Goal: Task Accomplishment & Management: Manage account settings

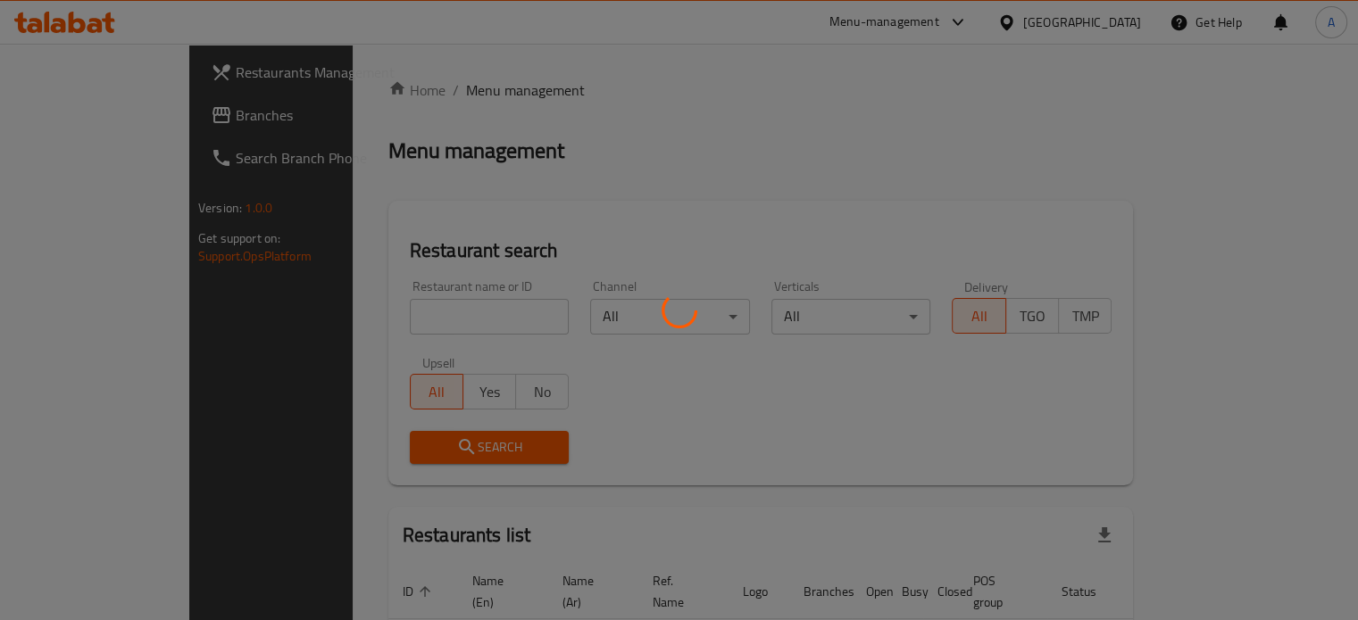
click at [379, 316] on div at bounding box center [679, 310] width 1358 height 620
click at [413, 320] on div at bounding box center [679, 310] width 1358 height 620
click at [412, 320] on div at bounding box center [679, 310] width 1358 height 620
click at [440, 317] on div at bounding box center [679, 310] width 1358 height 620
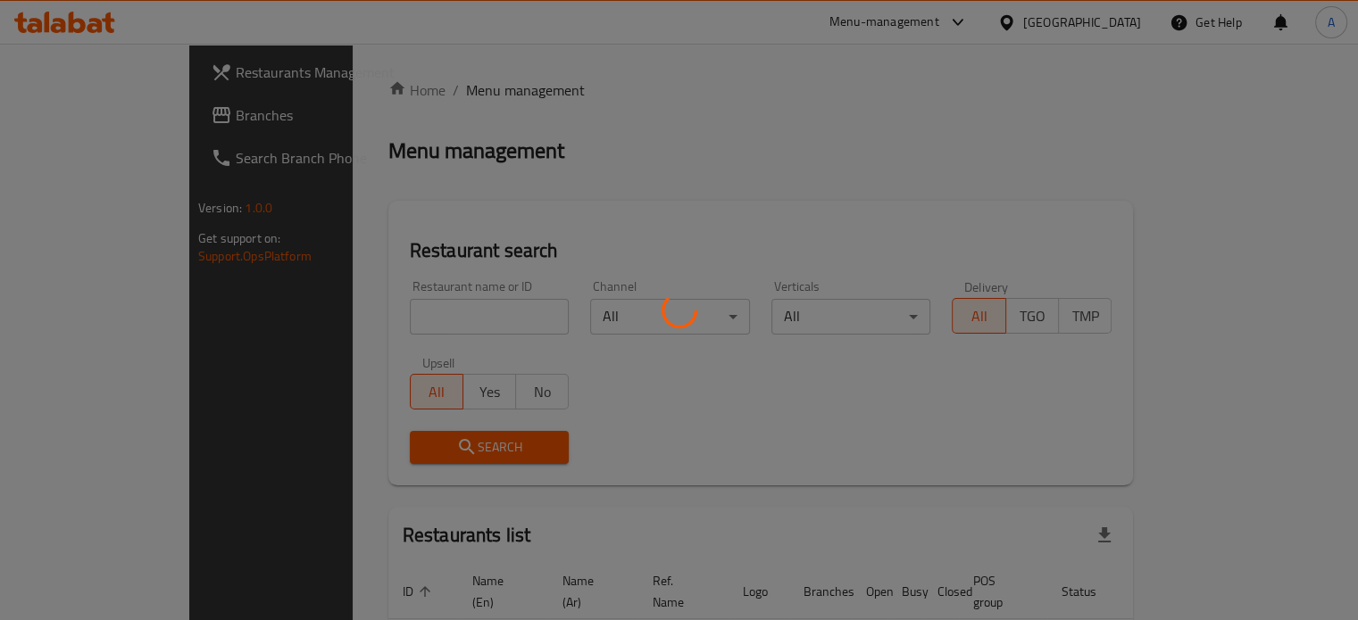
click at [724, 428] on div at bounding box center [679, 310] width 1358 height 620
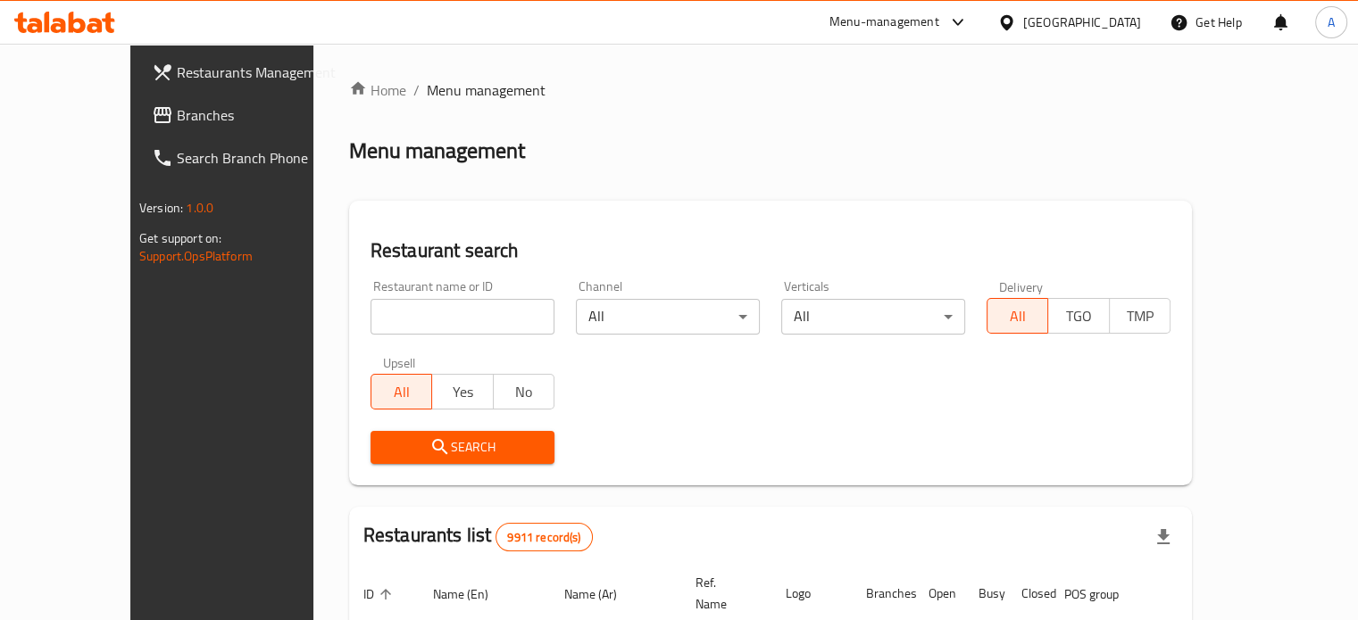
click at [370, 325] on input "search" at bounding box center [462, 317] width 184 height 36
type input "o"
type input "Cakes & Co"
click at [426, 456] on span "Search" at bounding box center [462, 448] width 155 height 22
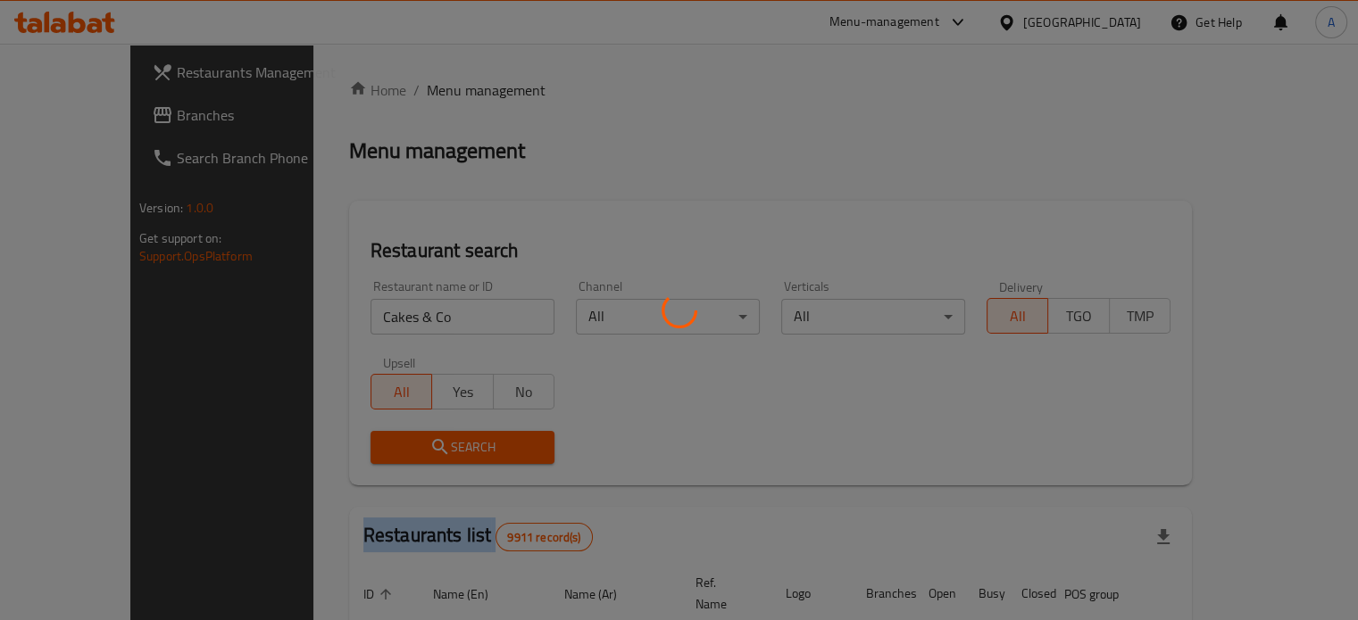
click at [426, 456] on div at bounding box center [679, 310] width 1358 height 620
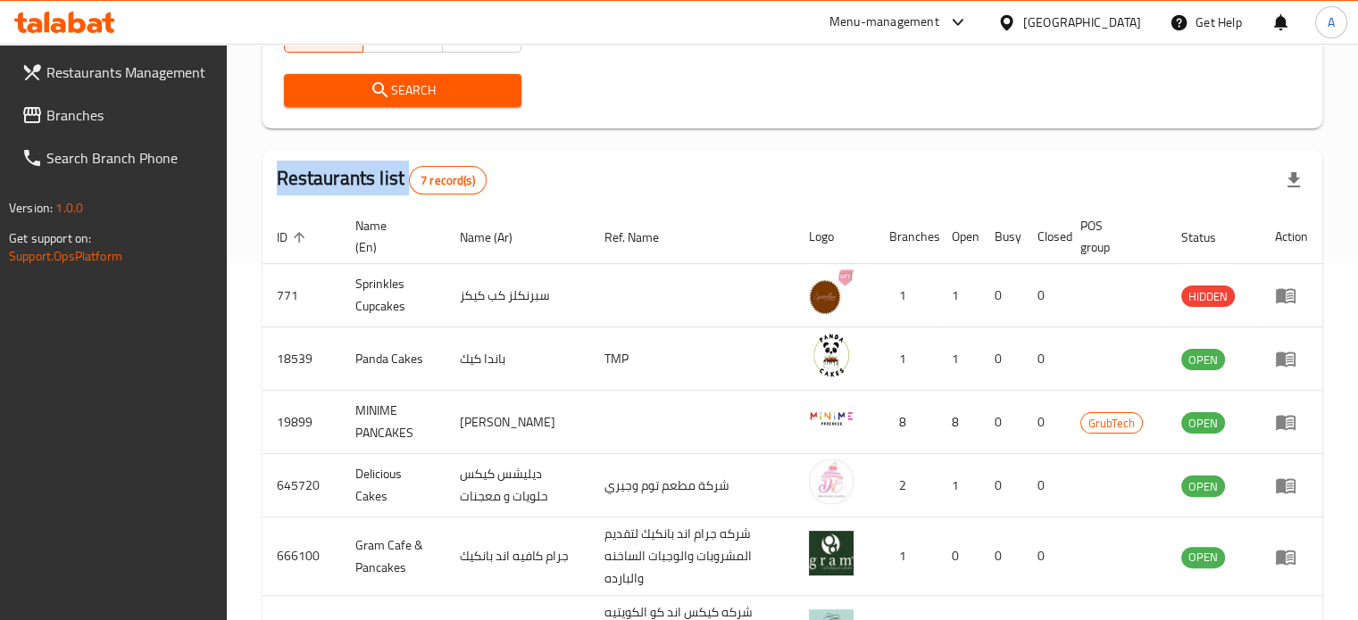
scroll to position [583, 0]
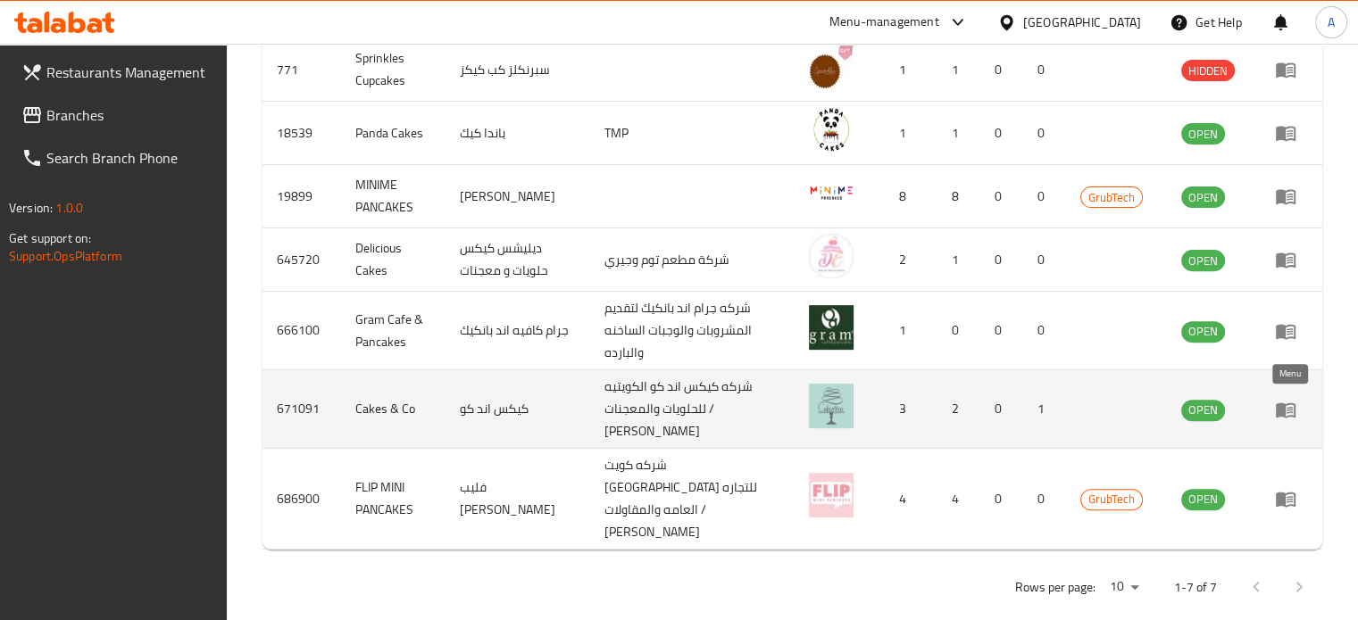
click at [1287, 409] on icon "enhanced table" at bounding box center [1289, 410] width 6 height 7
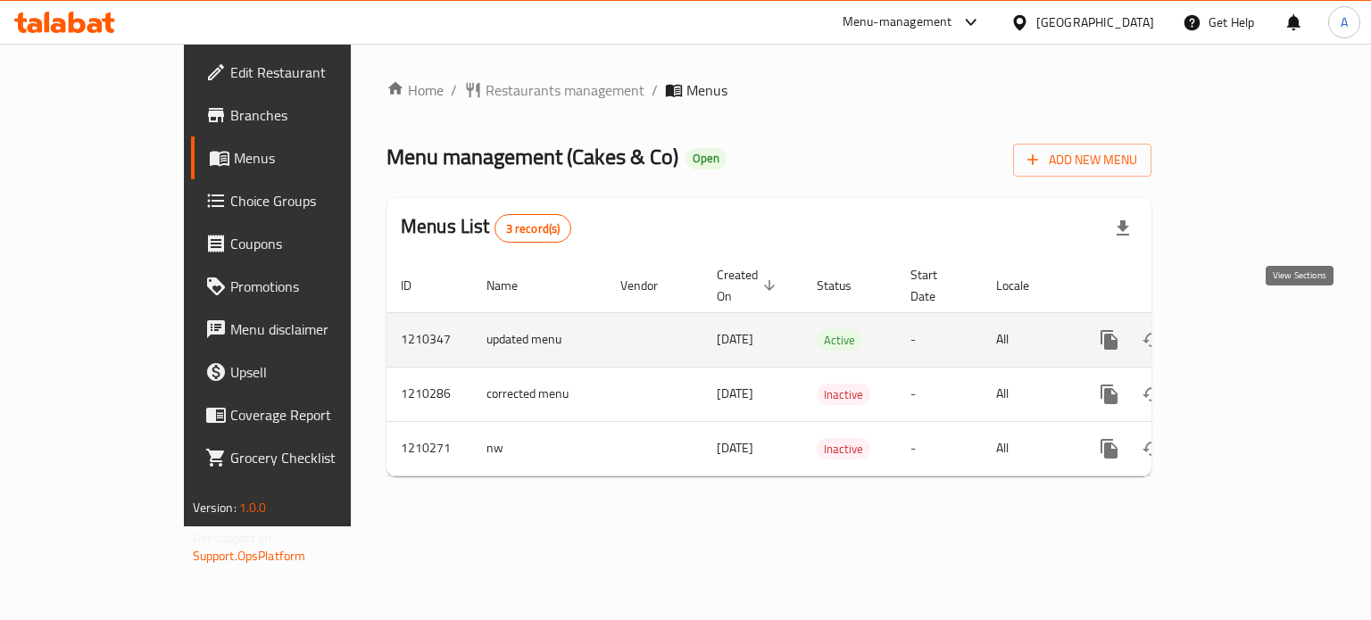
click at [1246, 332] on icon "enhanced table" at bounding box center [1238, 340] width 16 height 16
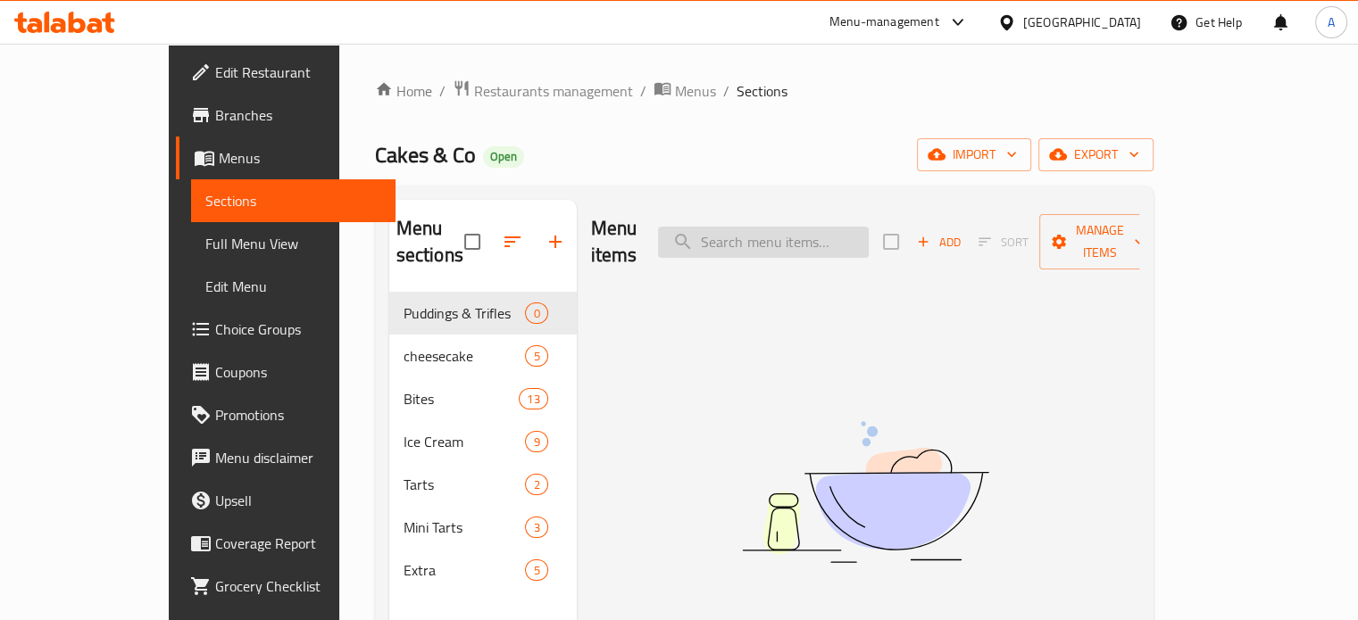
click at [843, 227] on input "search" at bounding box center [763, 242] width 211 height 31
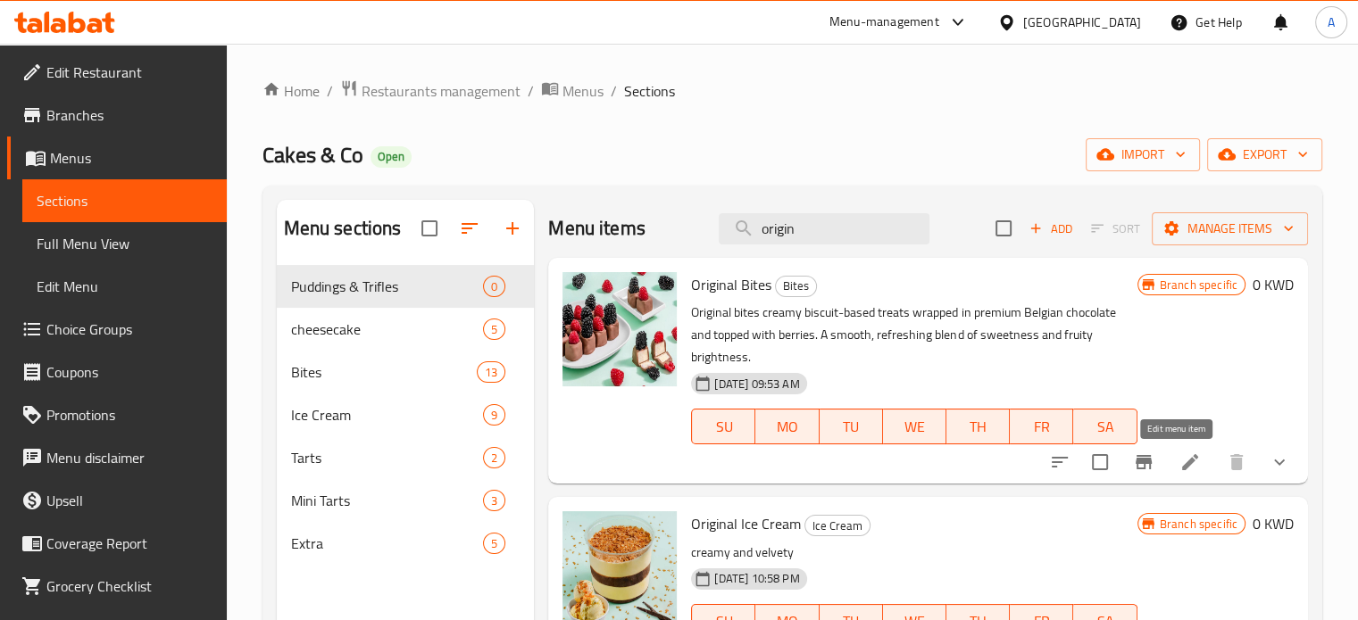
type input "origin"
click at [1179, 470] on icon at bounding box center [1189, 462] width 21 height 21
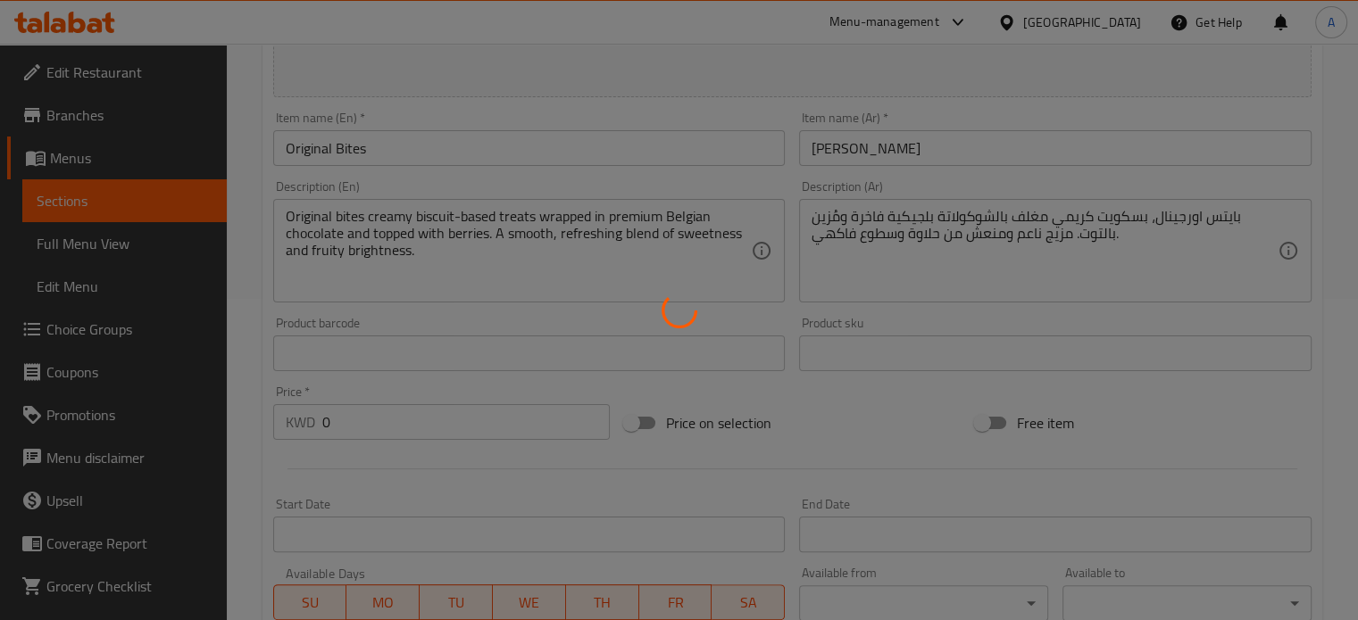
scroll to position [446, 0]
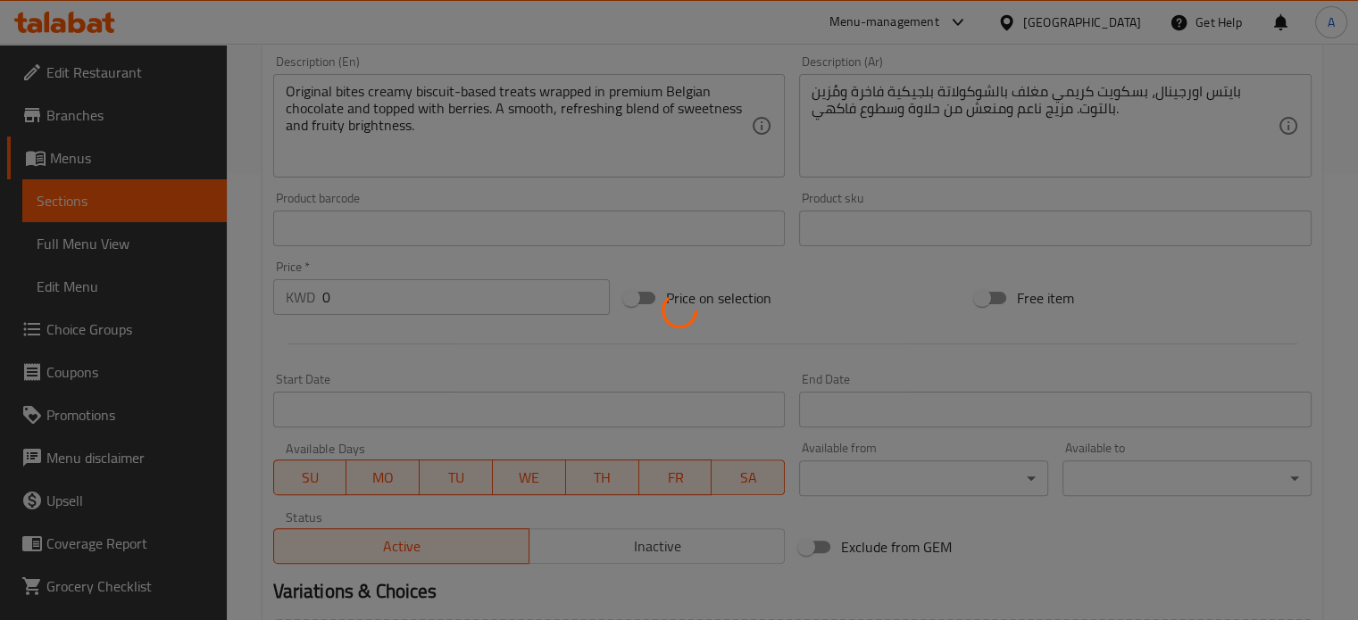
type input "حجم"
type input "1"
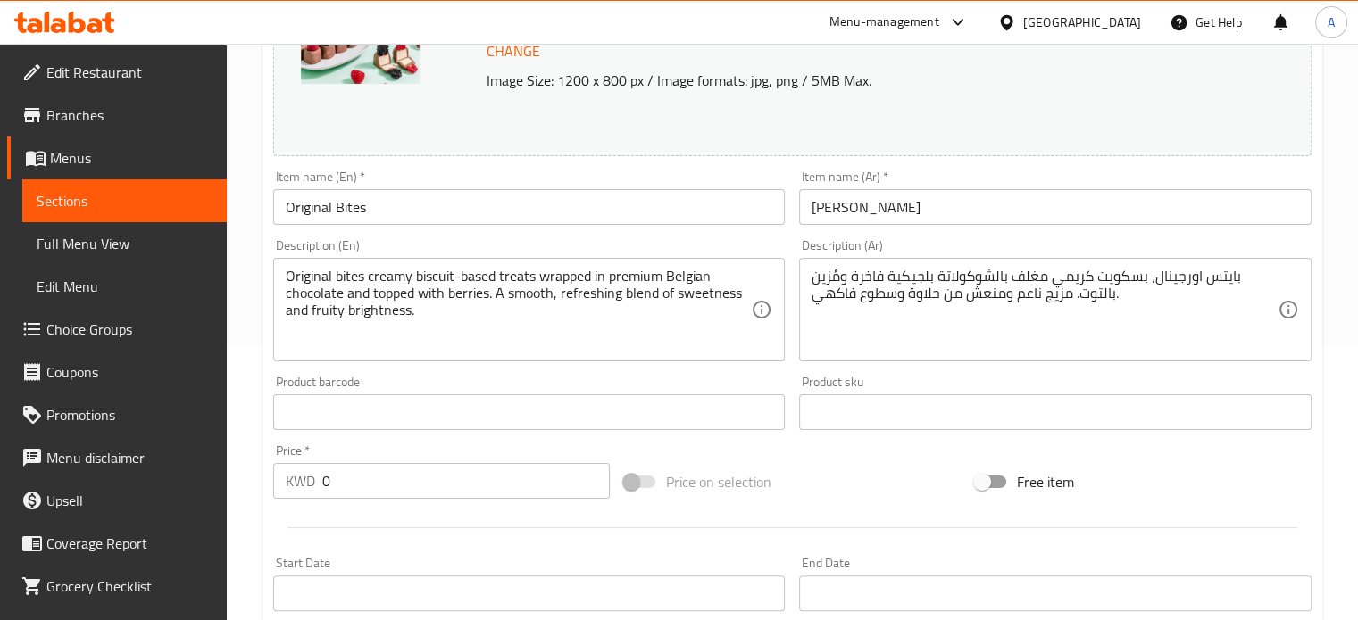
scroll to position [0, 0]
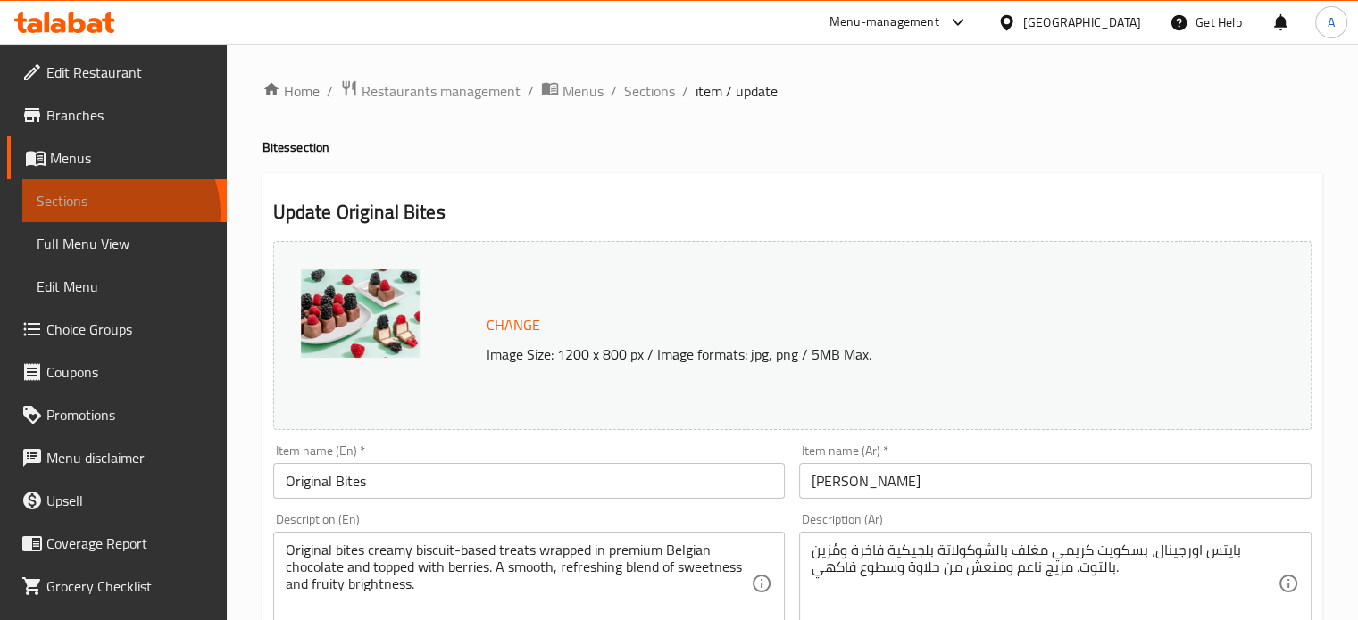
click at [118, 213] on link "Sections" at bounding box center [124, 200] width 204 height 43
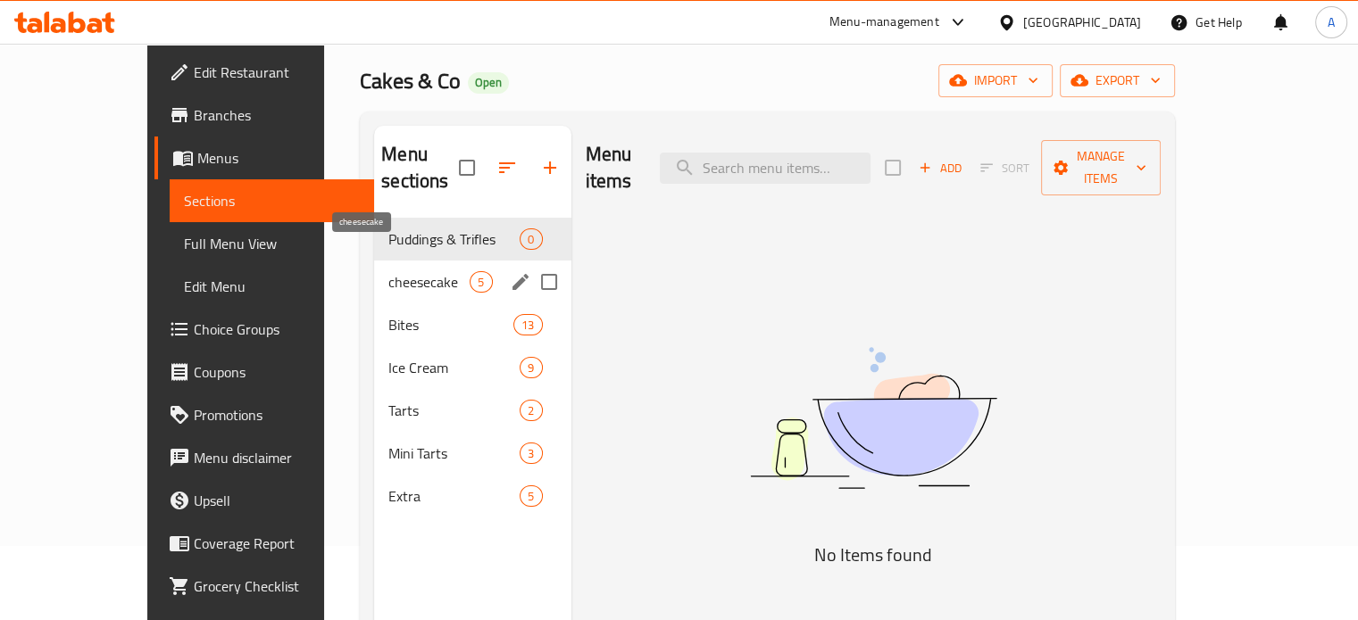
scroll to position [179, 0]
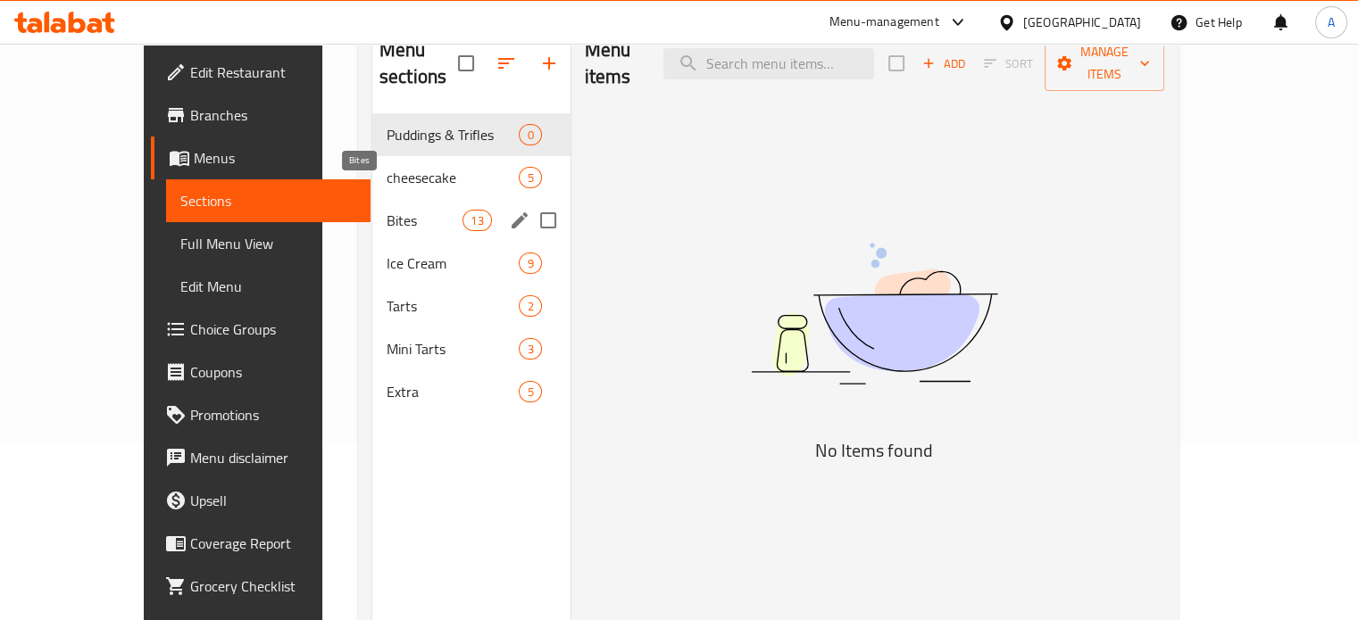
click at [387, 210] on span "Bites" at bounding box center [425, 220] width 76 height 21
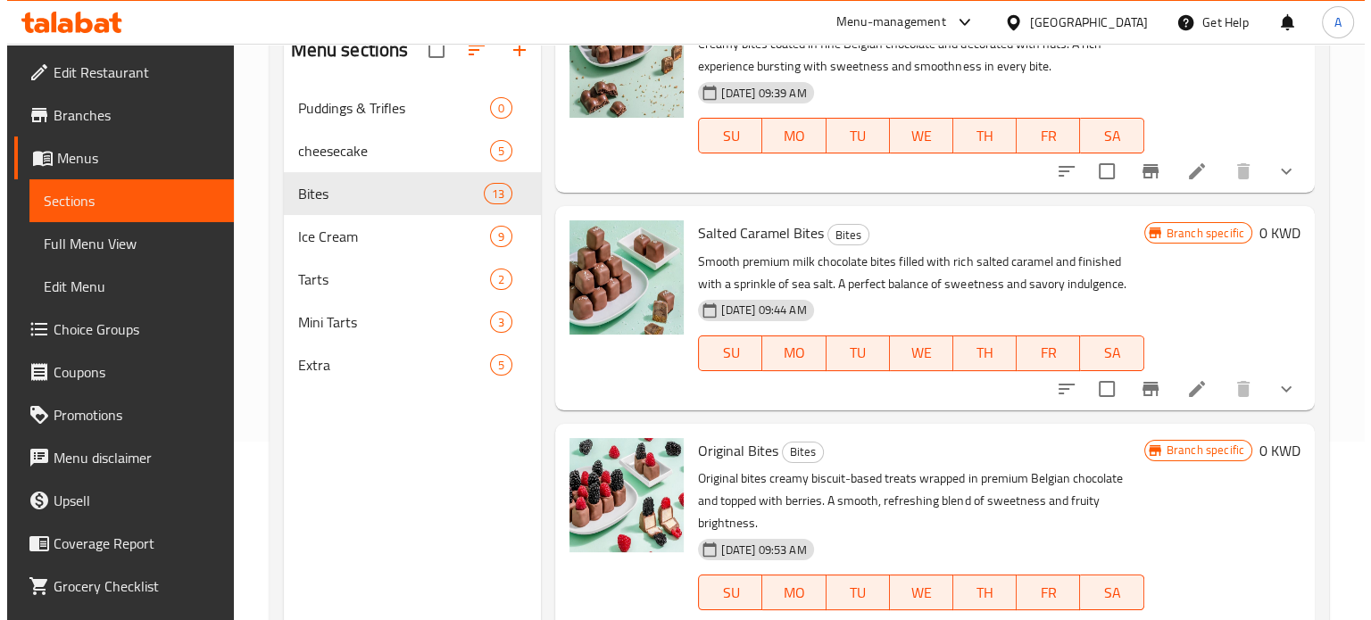
scroll to position [1071, 0]
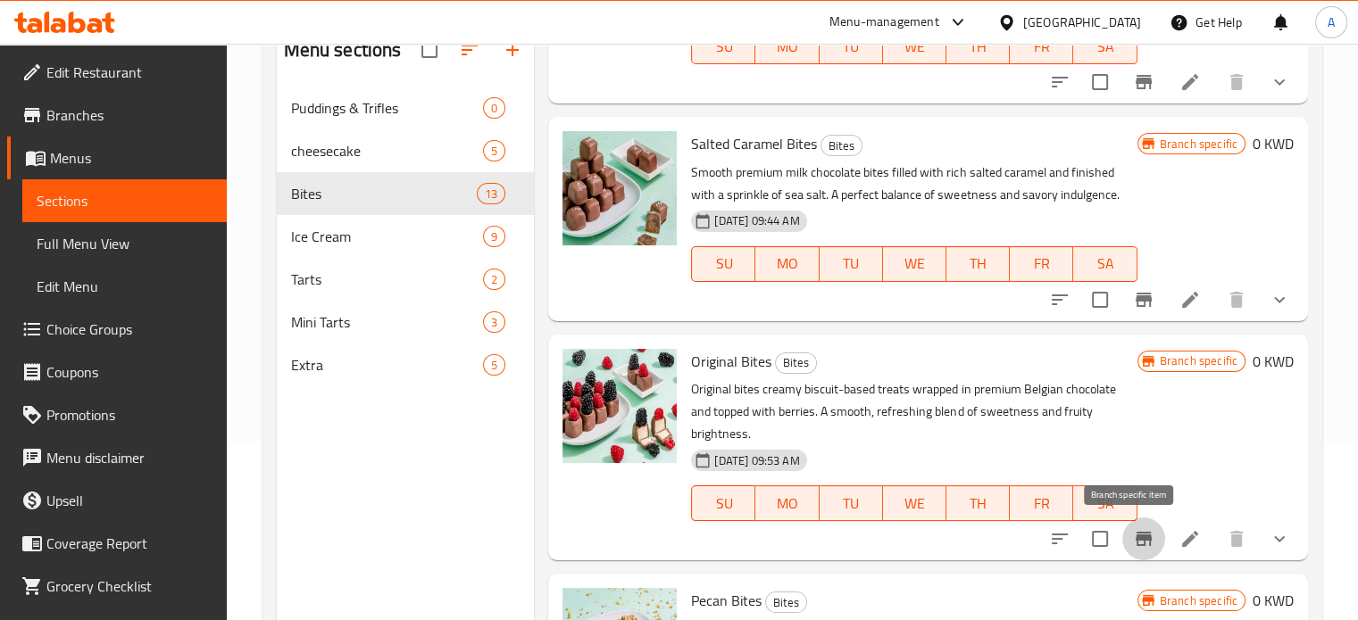
click at [1136, 539] on icon "Branch-specific-item" at bounding box center [1144, 539] width 16 height 14
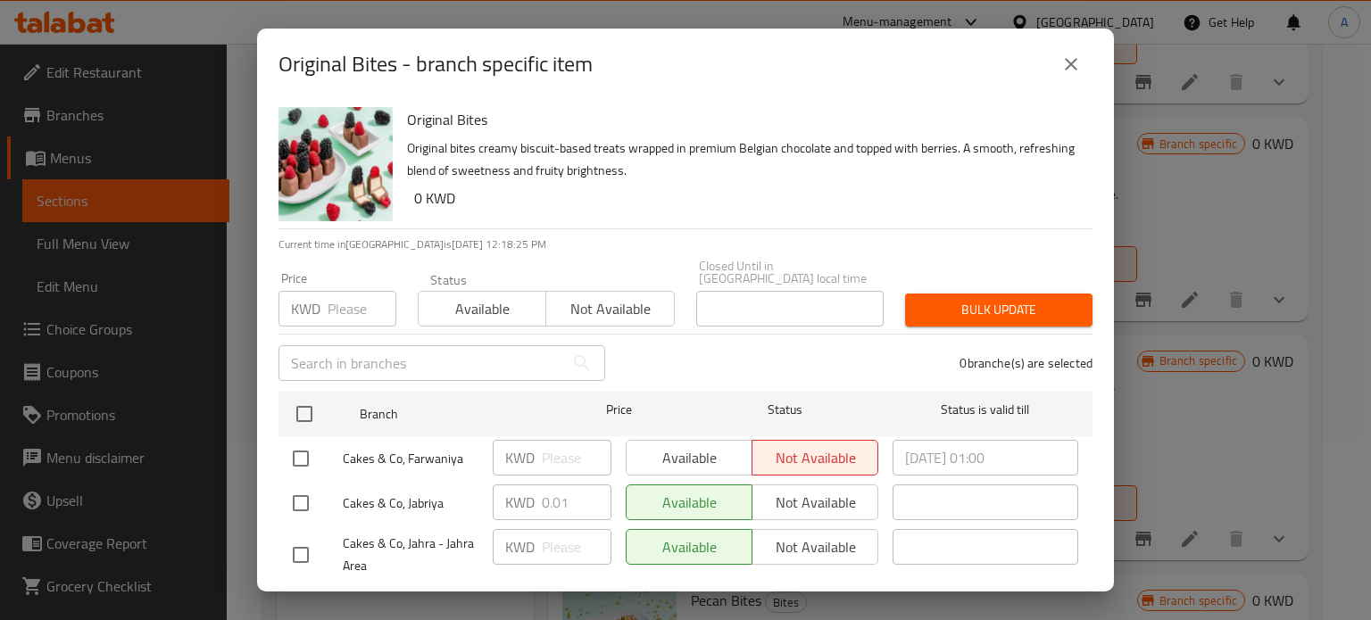
click at [306, 495] on input "checkbox" at bounding box center [300, 503] width 37 height 37
checkbox input "true"
click at [566, 495] on input "0.01" at bounding box center [577, 503] width 70 height 36
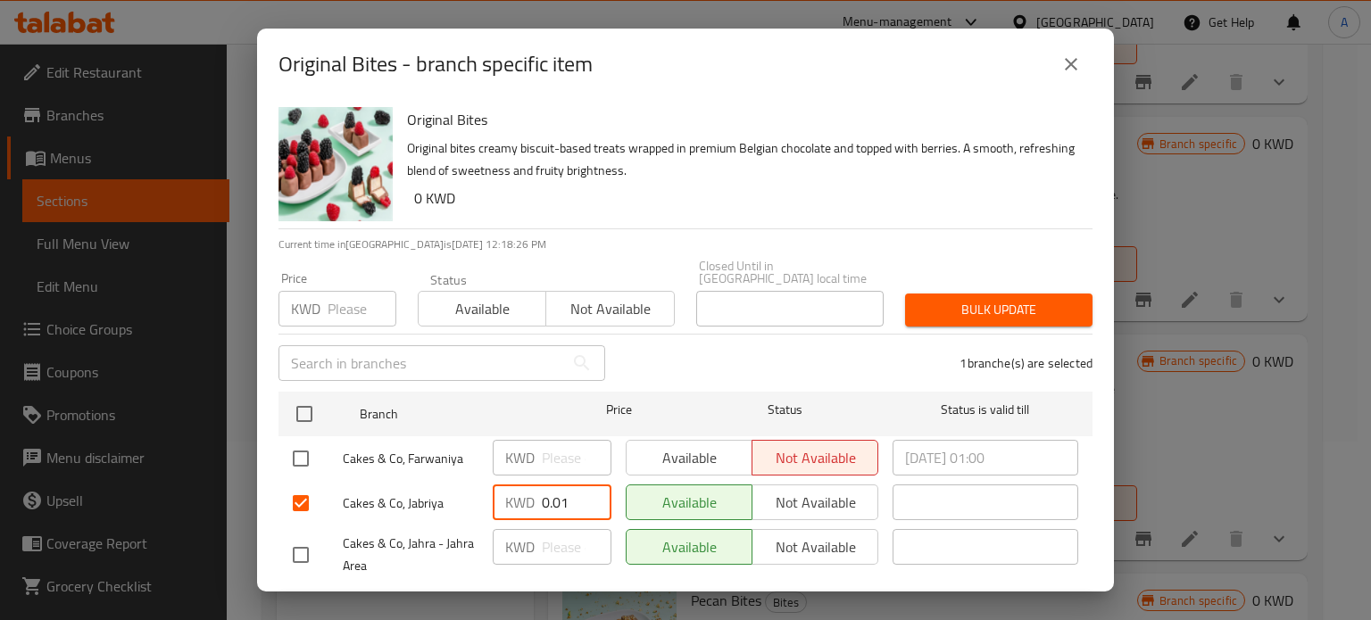
click at [566, 494] on input "0.01" at bounding box center [577, 503] width 70 height 36
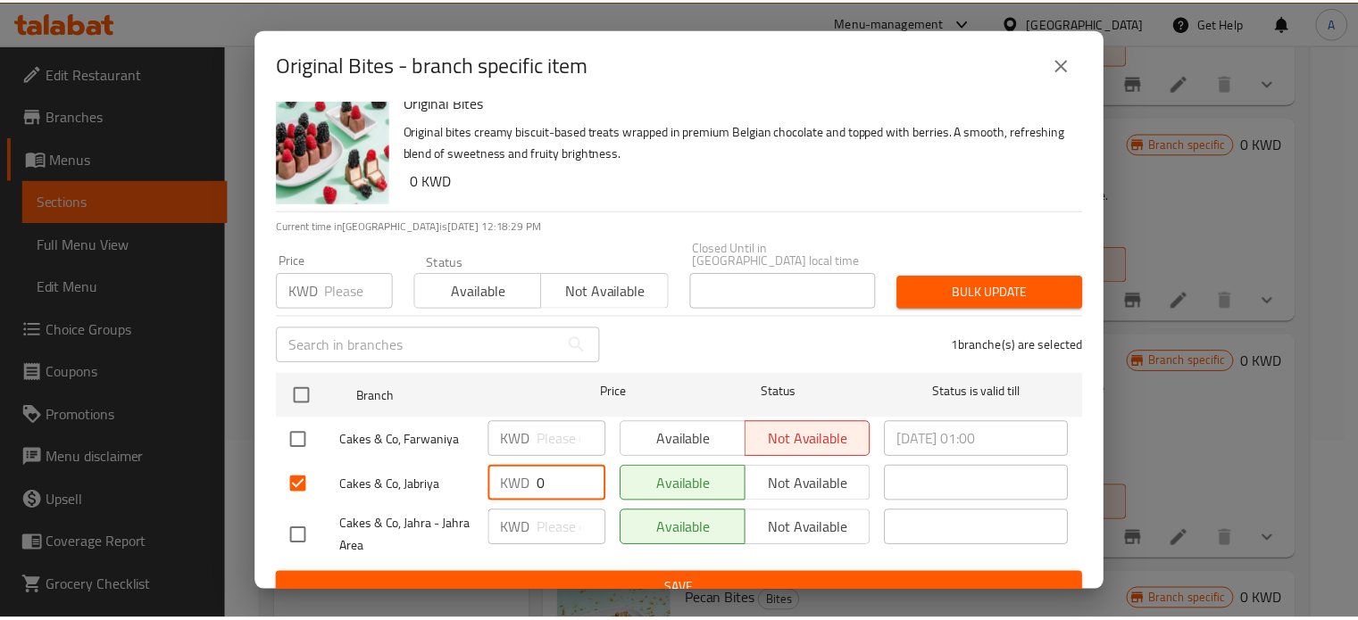
scroll to position [27, 0]
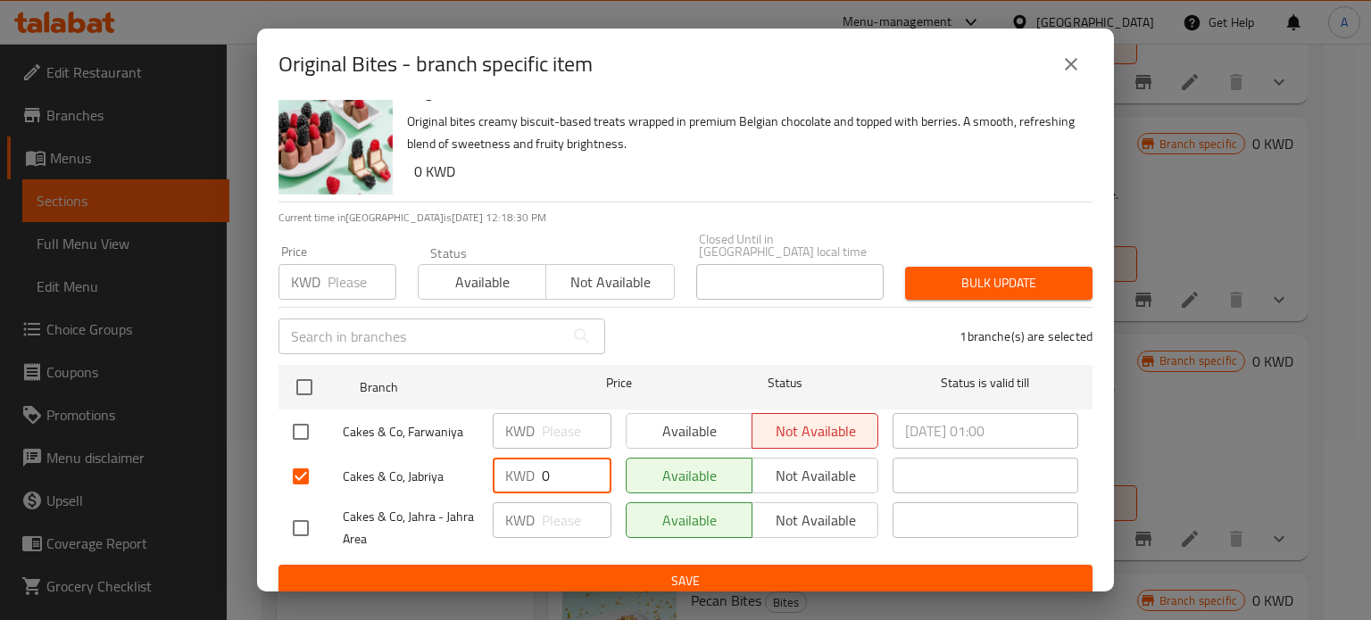
type input "0"
click at [698, 573] on span "Save" at bounding box center [686, 581] width 786 height 22
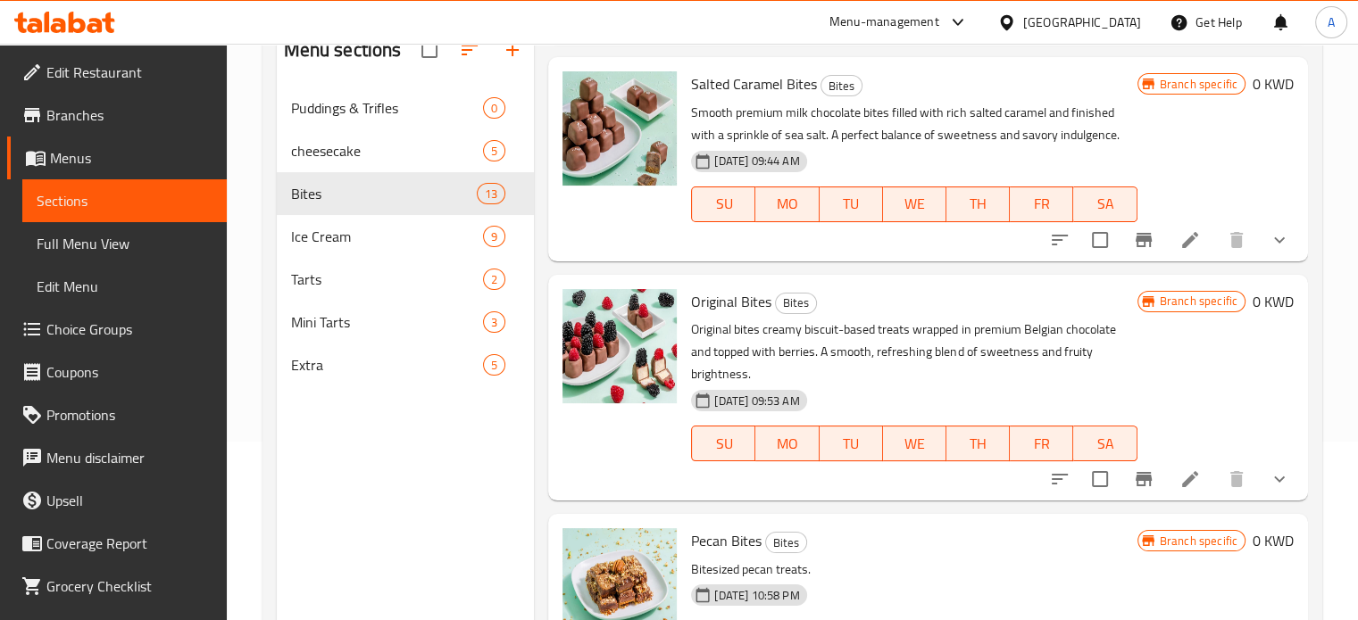
scroll to position [1161, 0]
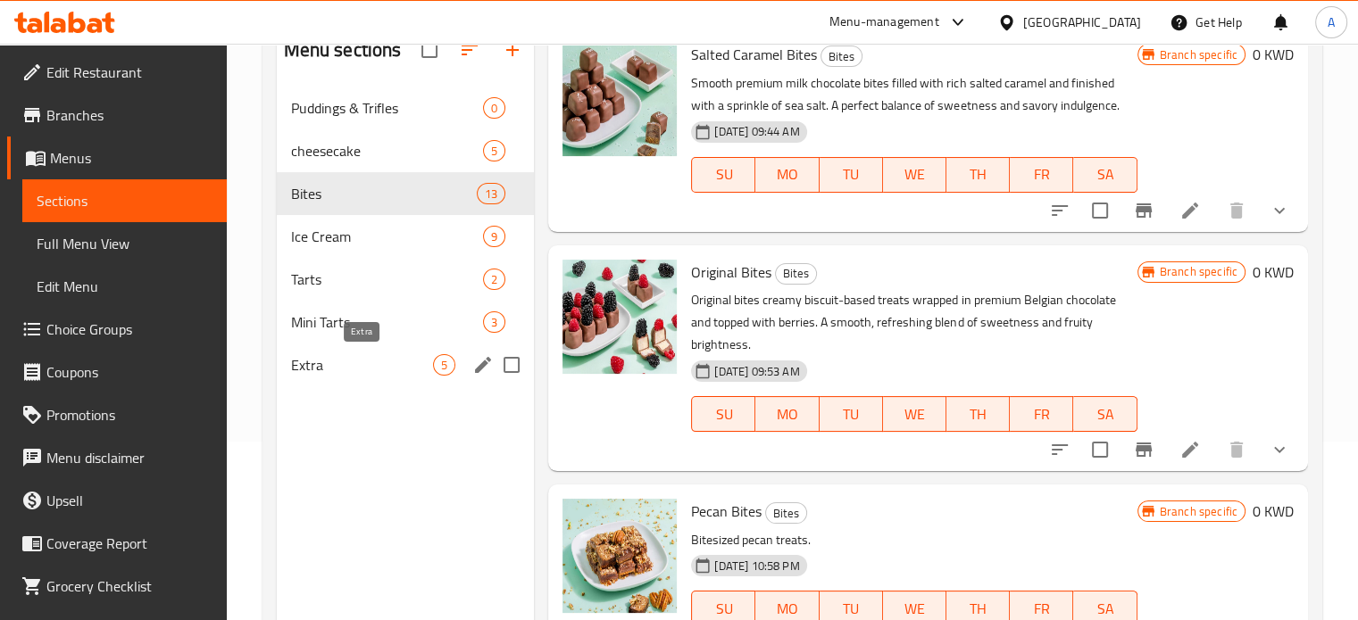
click at [347, 374] on span "Extra" at bounding box center [362, 364] width 143 height 21
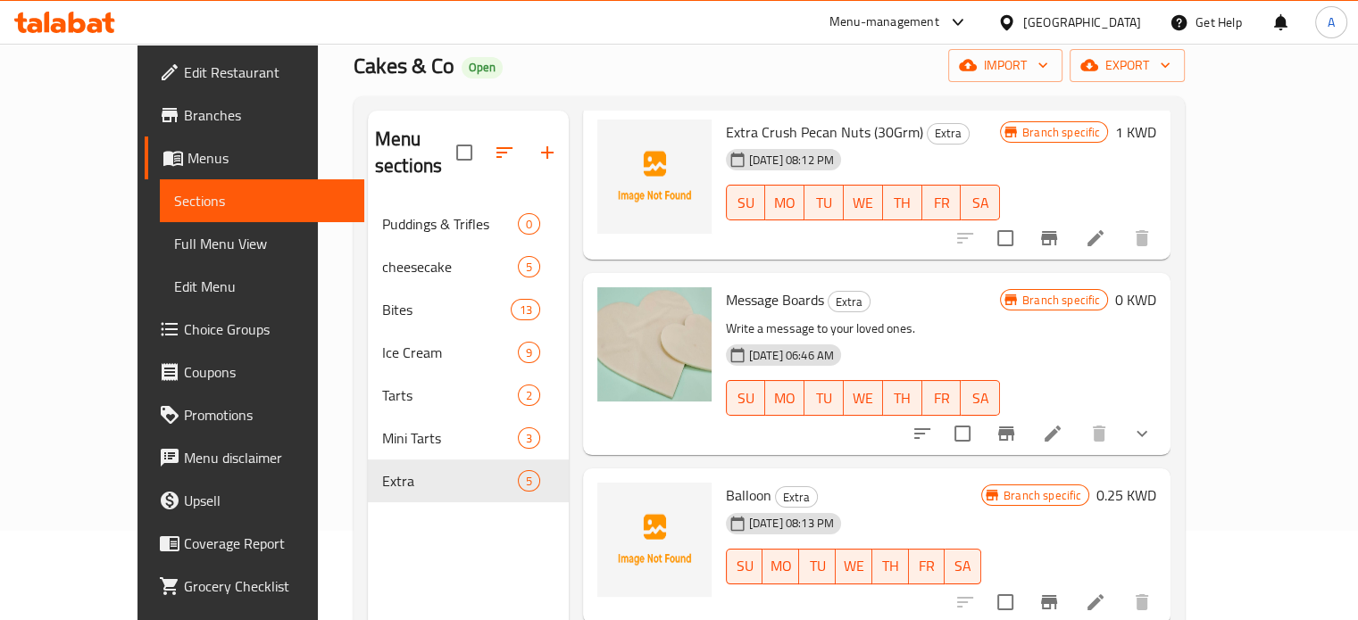
scroll to position [78, 0]
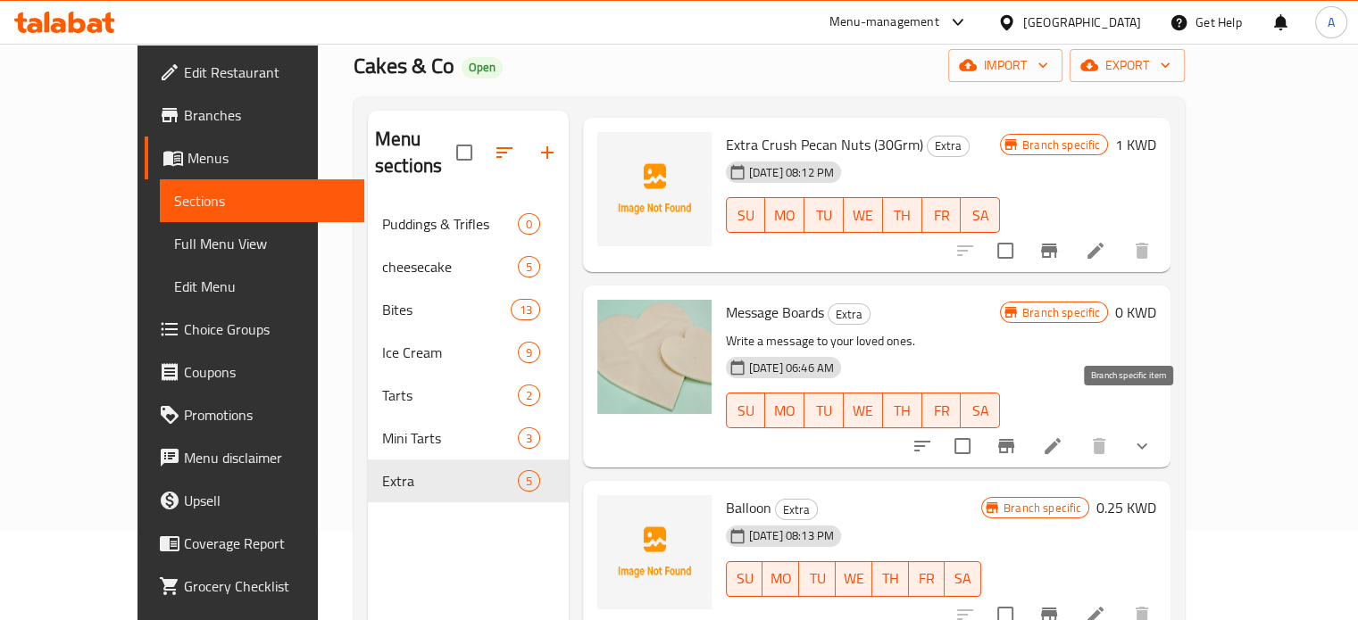
click at [1014, 439] on icon "Branch-specific-item" at bounding box center [1006, 446] width 16 height 14
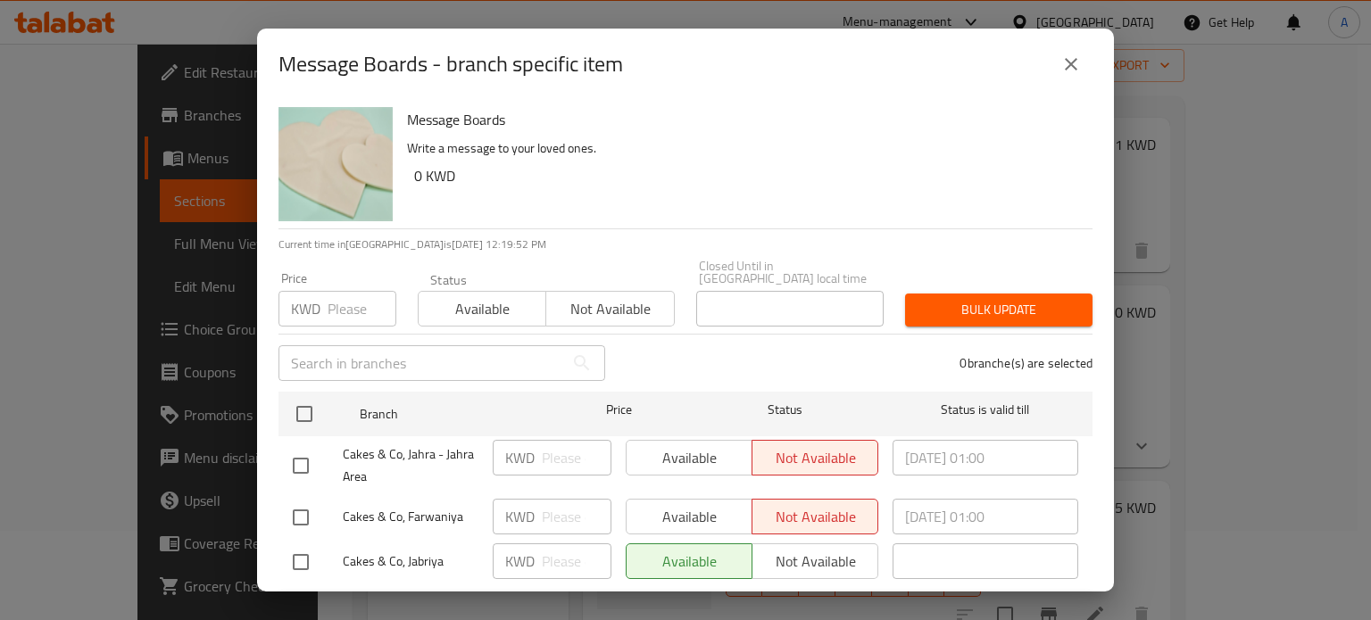
click at [1070, 62] on icon "close" at bounding box center [1071, 64] width 12 height 12
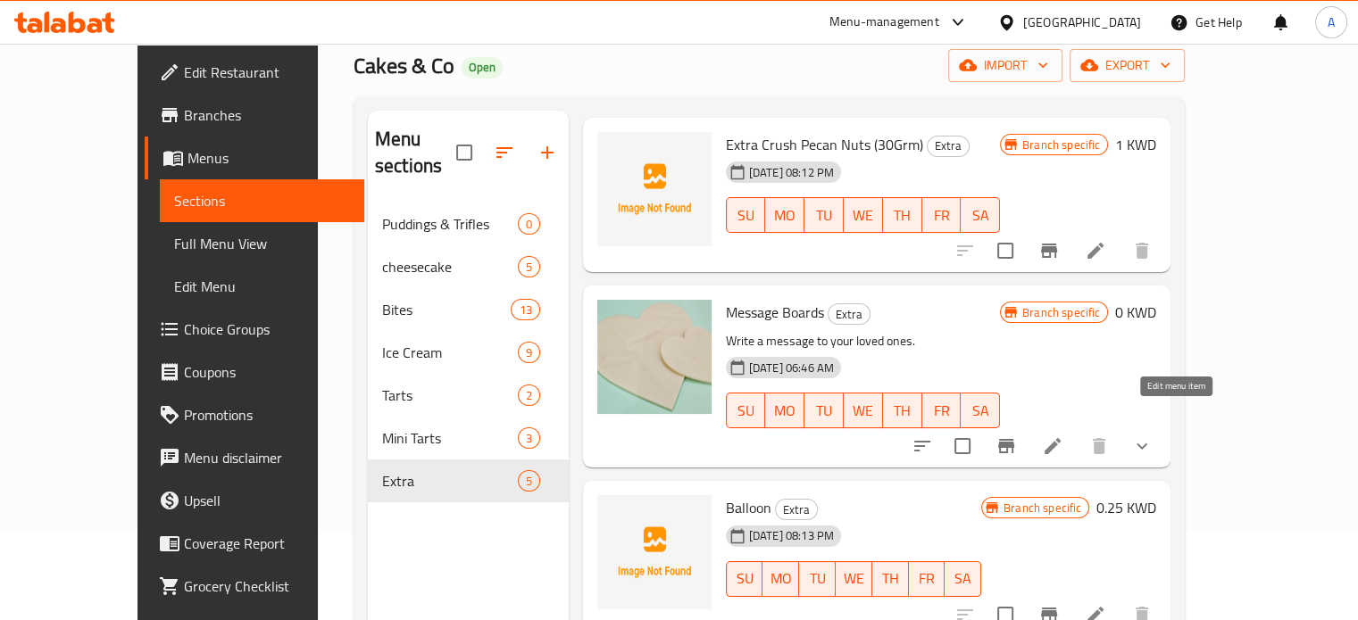
click at [1061, 438] on icon at bounding box center [1053, 446] width 16 height 16
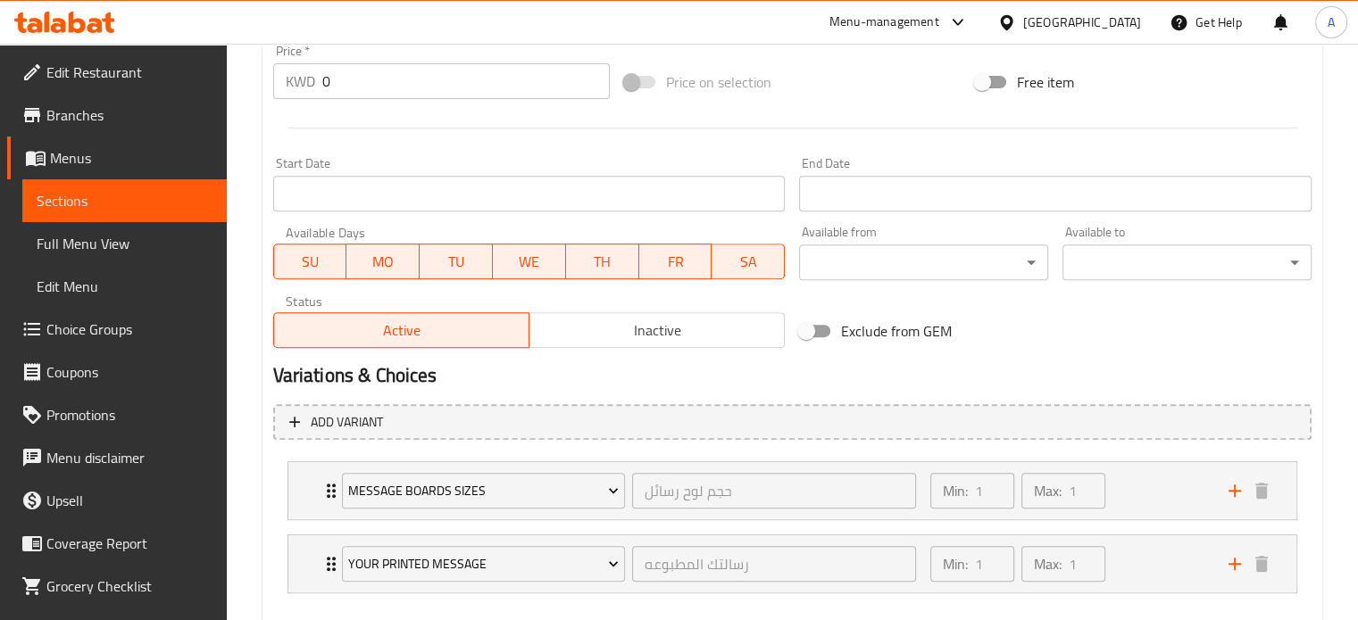
scroll to position [768, 0]
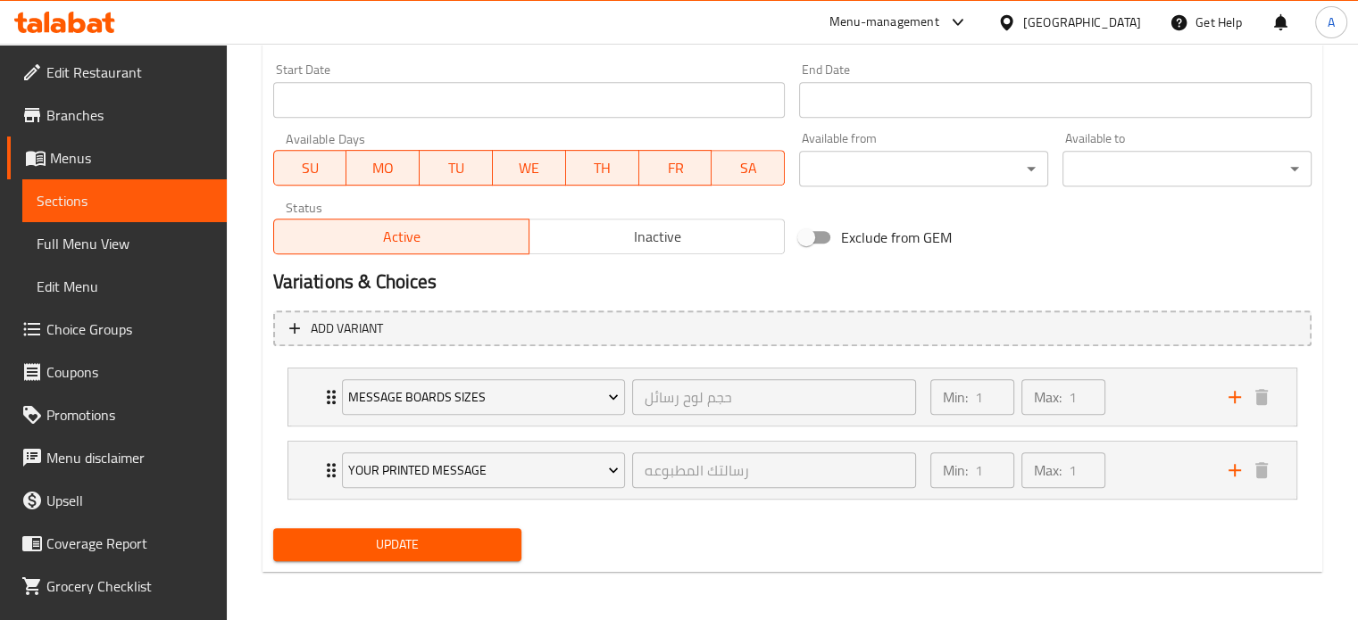
click at [104, 212] on link "Sections" at bounding box center [124, 200] width 204 height 43
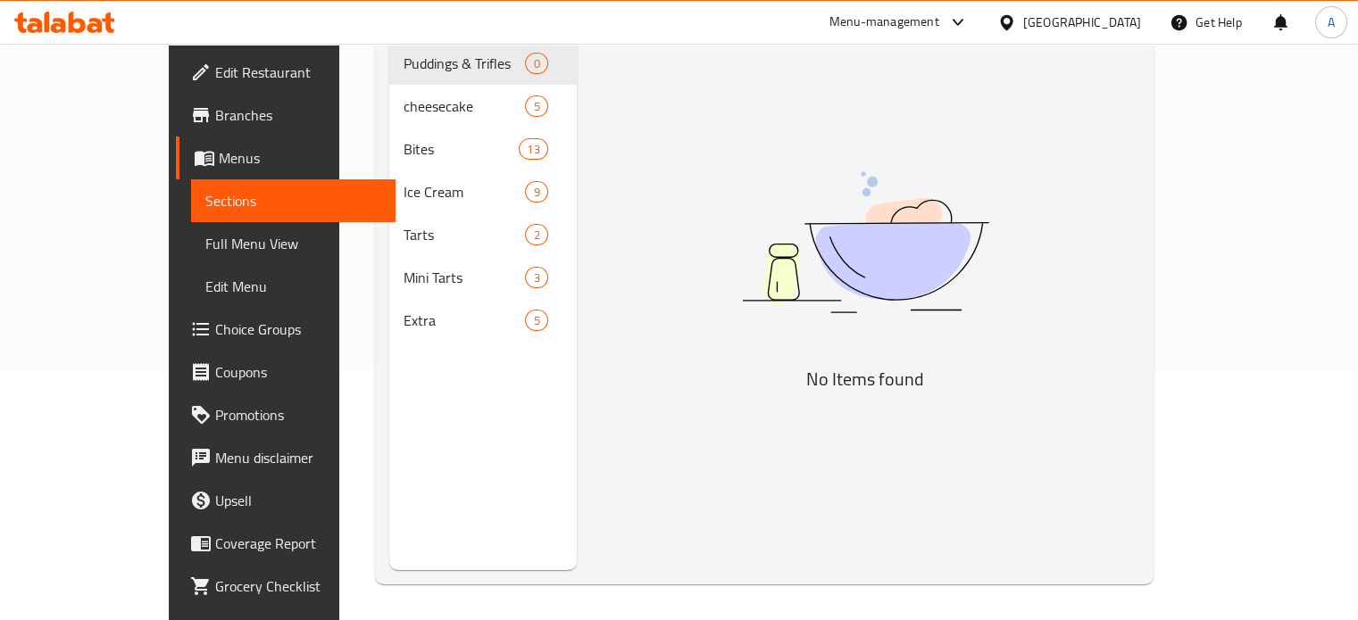
scroll to position [250, 0]
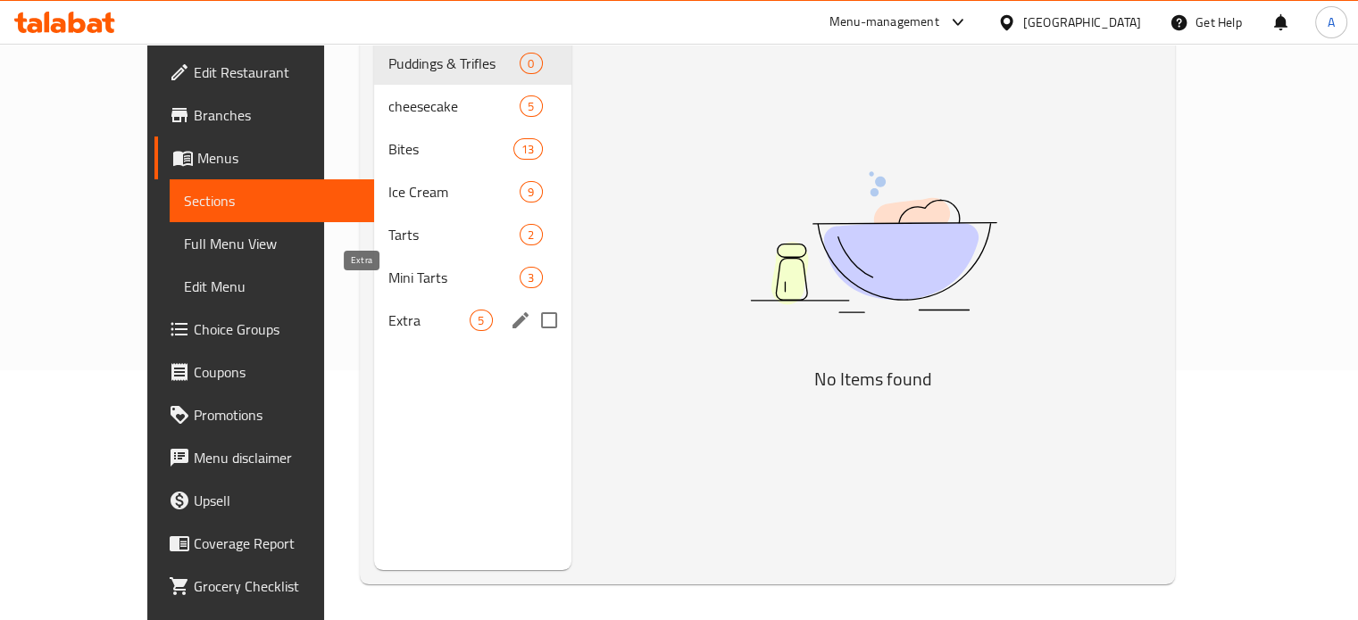
click at [388, 310] on span "Extra" at bounding box center [428, 320] width 81 height 21
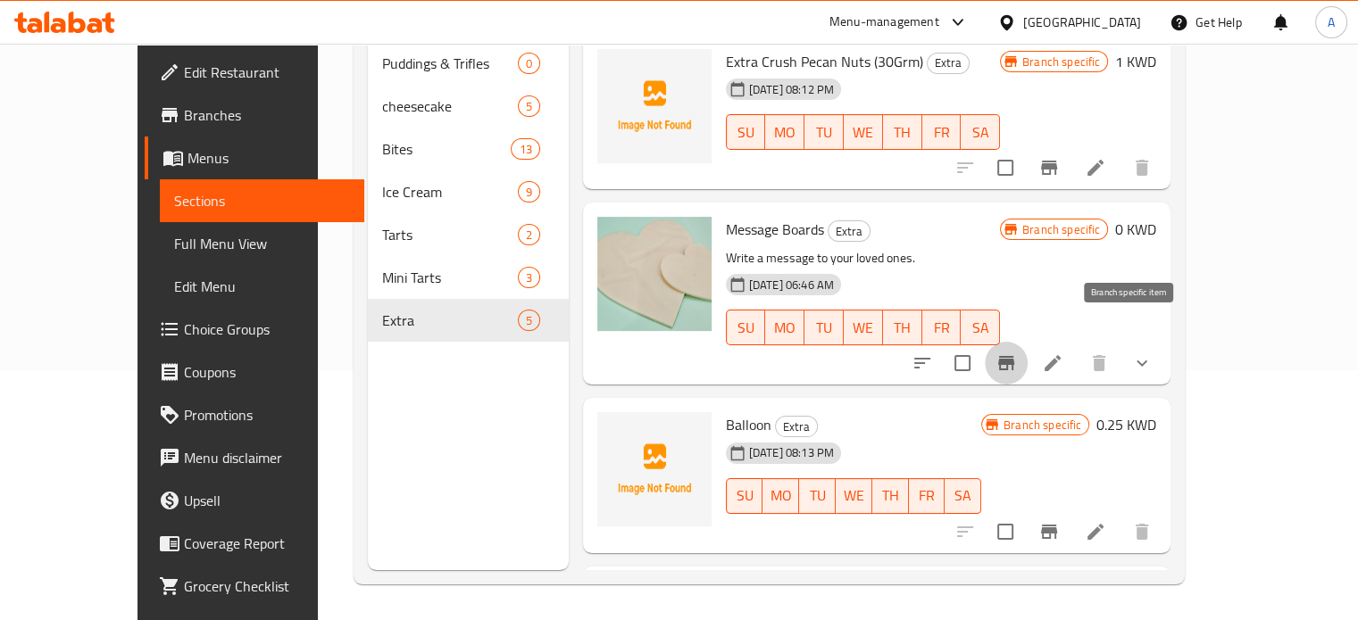
click at [1014, 356] on icon "Branch-specific-item" at bounding box center [1006, 363] width 16 height 14
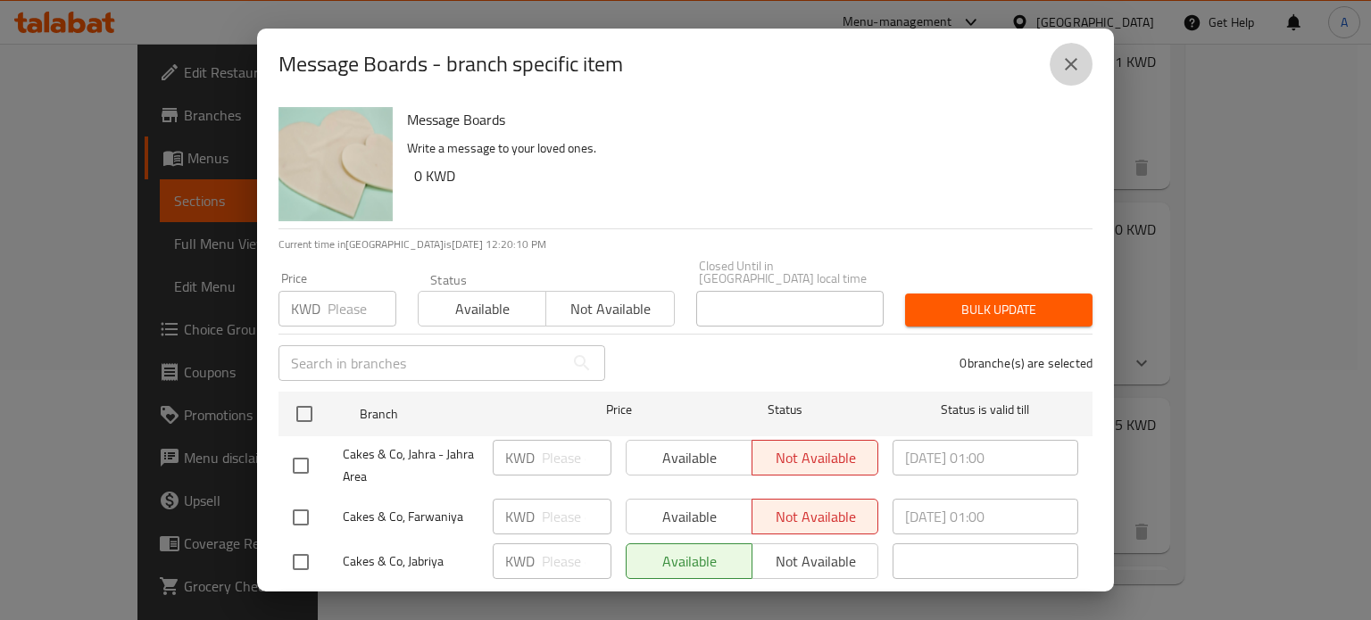
click at [1073, 63] on icon "close" at bounding box center [1071, 64] width 12 height 12
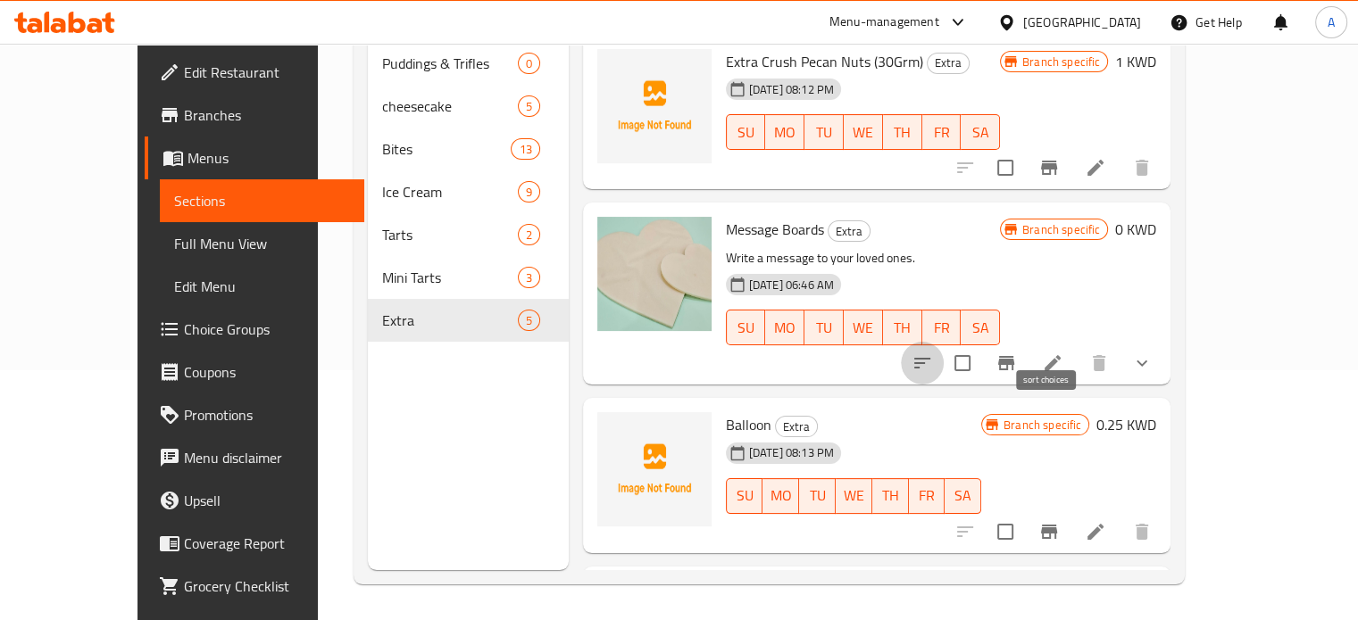
click at [930, 358] on icon "sort-choices" at bounding box center [922, 363] width 16 height 11
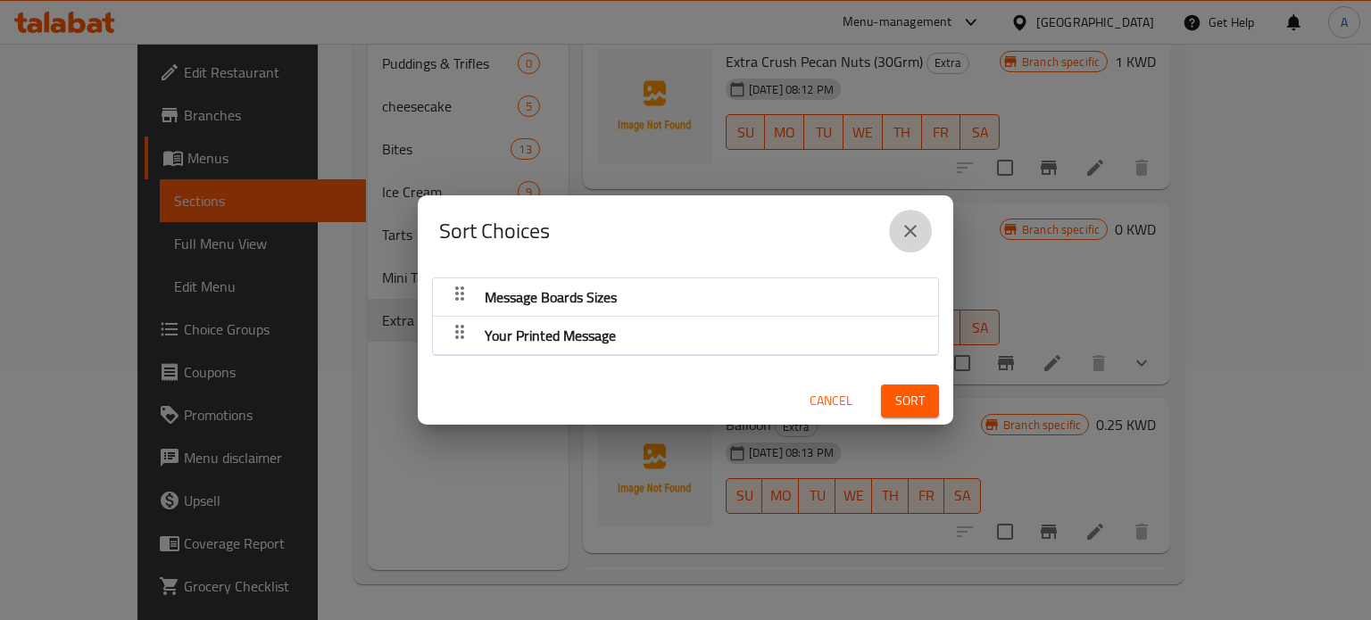
click at [908, 215] on button "close" at bounding box center [910, 231] width 43 height 43
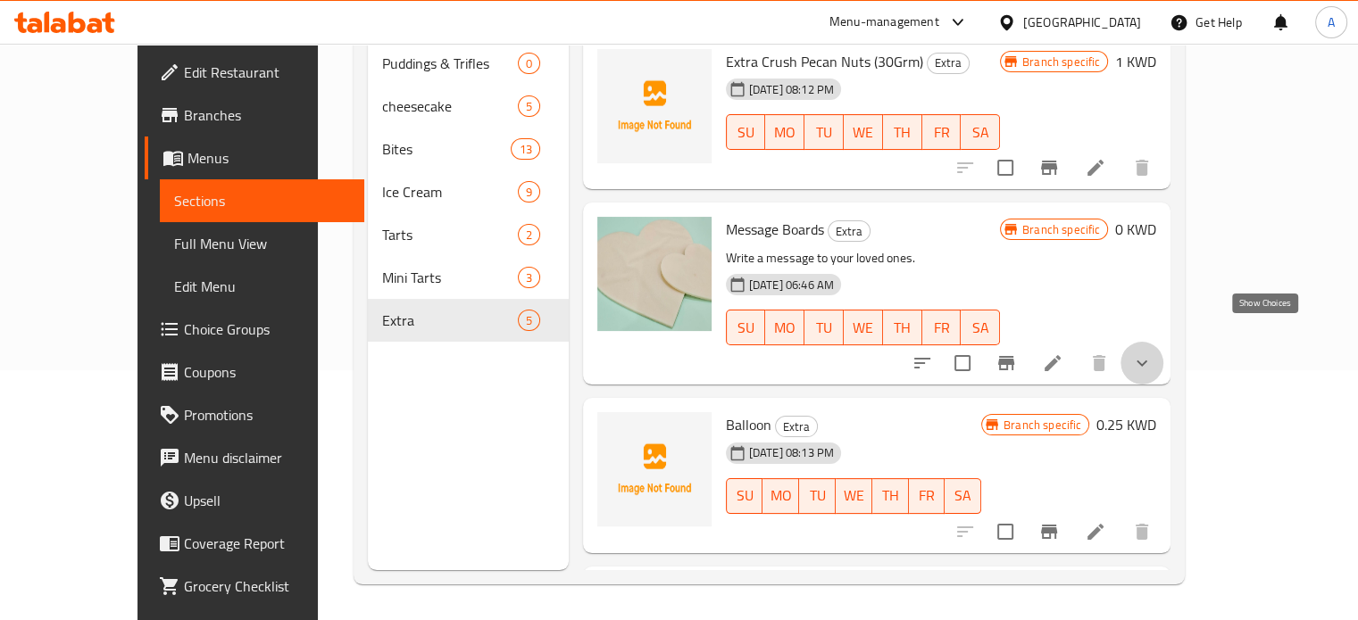
click at [1153, 353] on icon "show more" at bounding box center [1141, 363] width 21 height 21
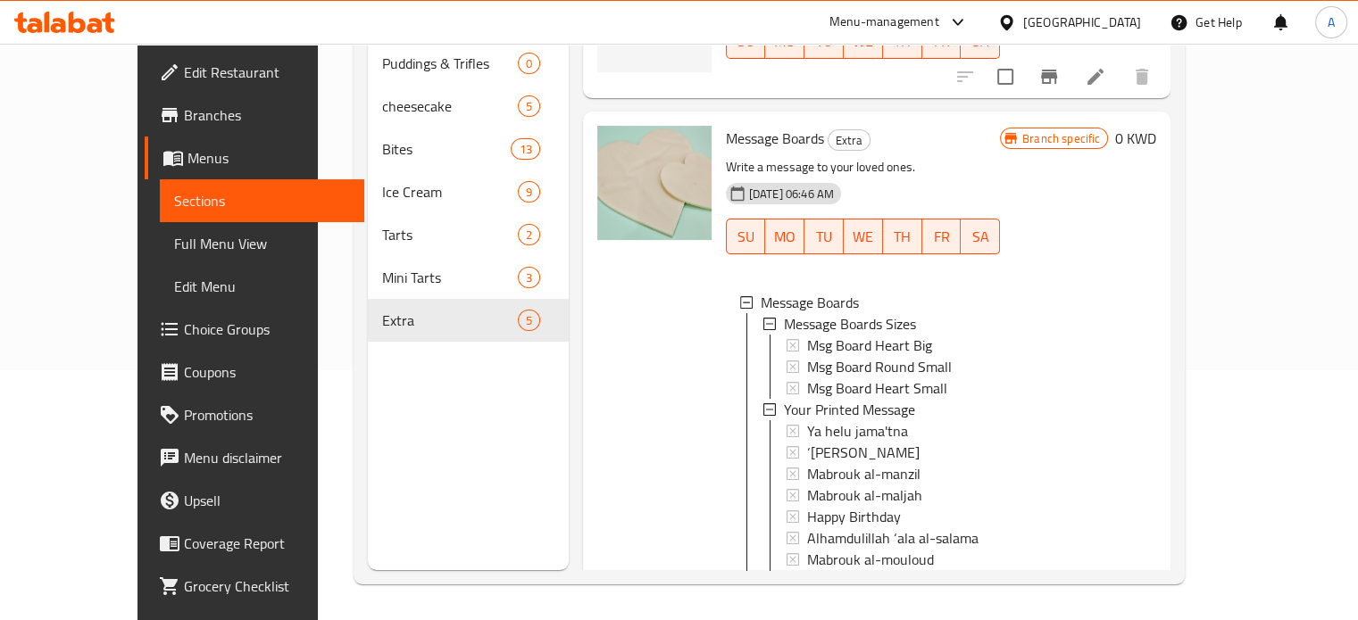
scroll to position [89, 0]
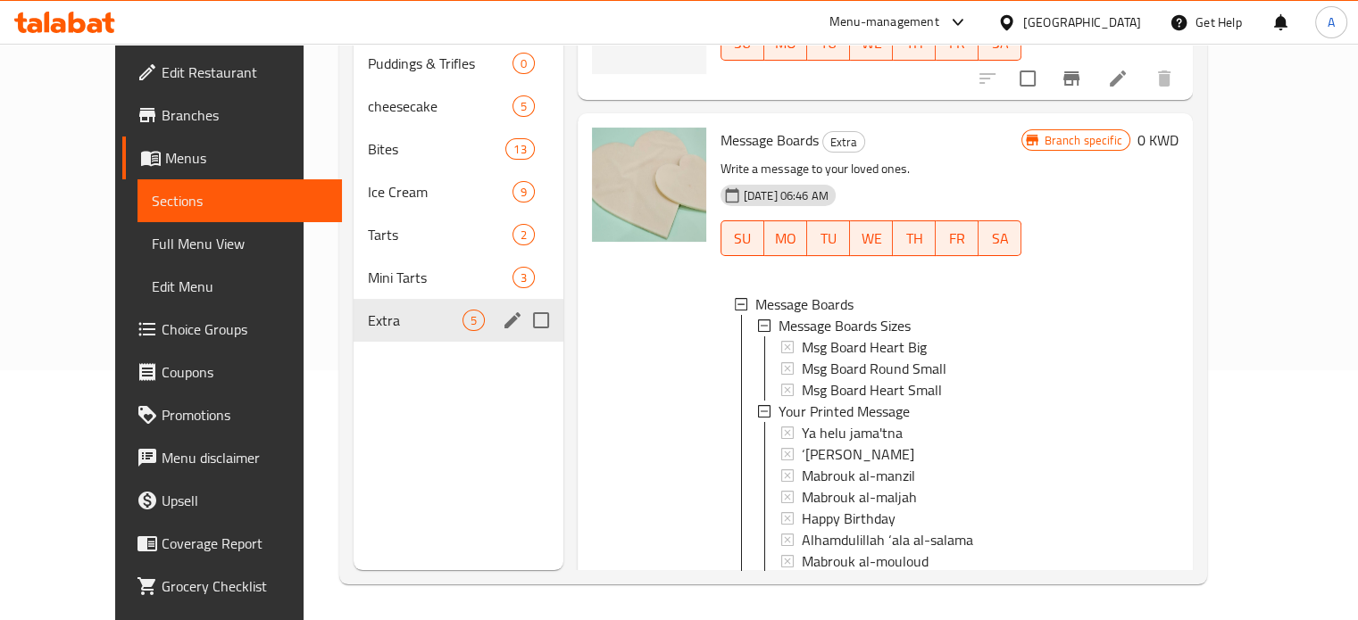
click at [368, 310] on span "Extra" at bounding box center [415, 320] width 95 height 21
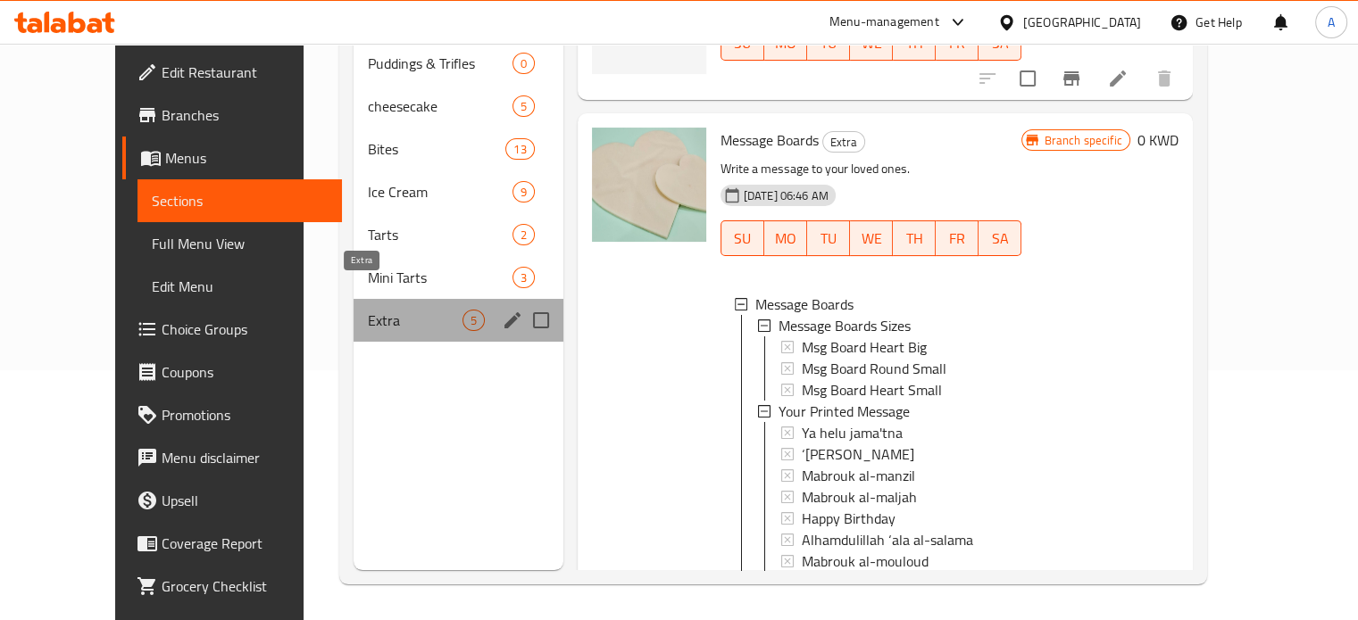
click at [368, 310] on span "Extra" at bounding box center [415, 320] width 95 height 21
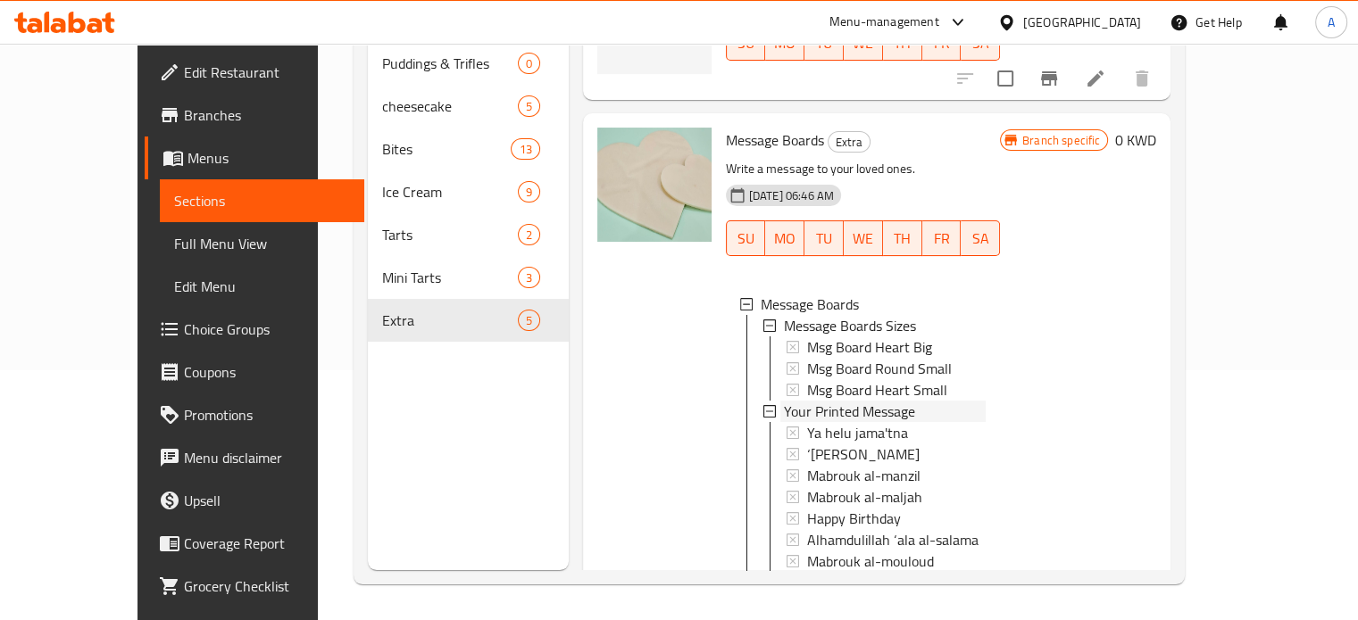
click at [763, 405] on icon at bounding box center [769, 411] width 12 height 12
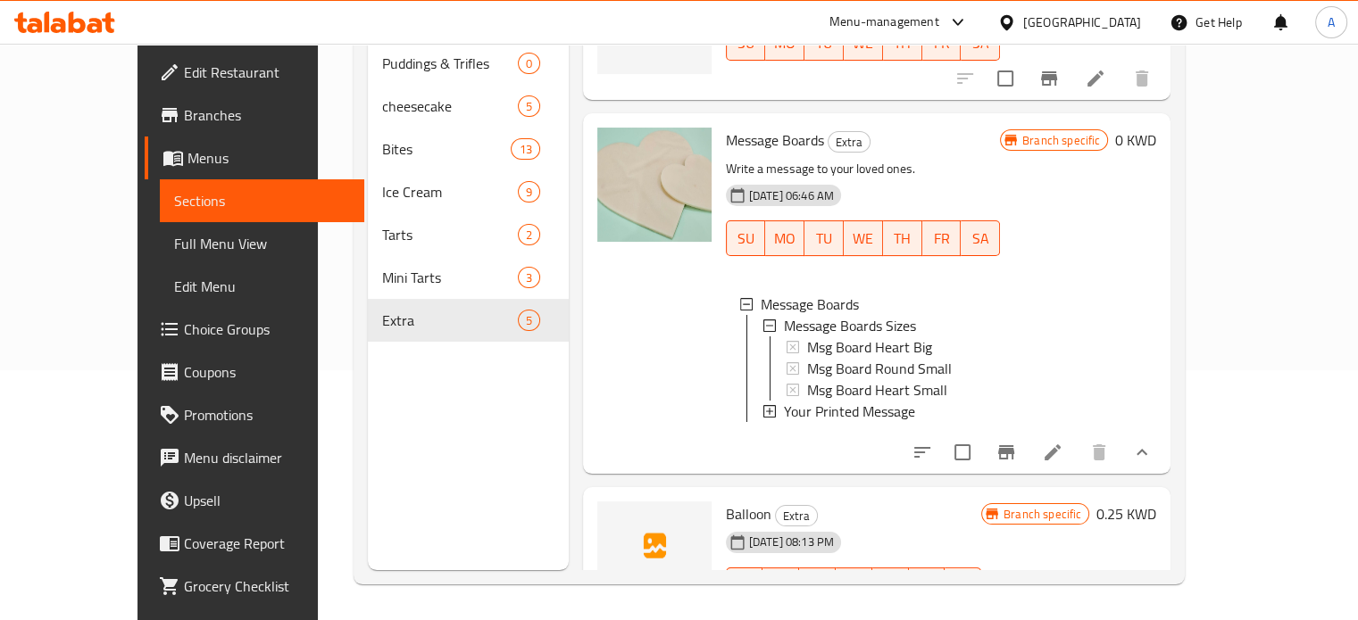
scroll to position [0, 0]
click at [763, 407] on icon at bounding box center [769, 413] width 12 height 12
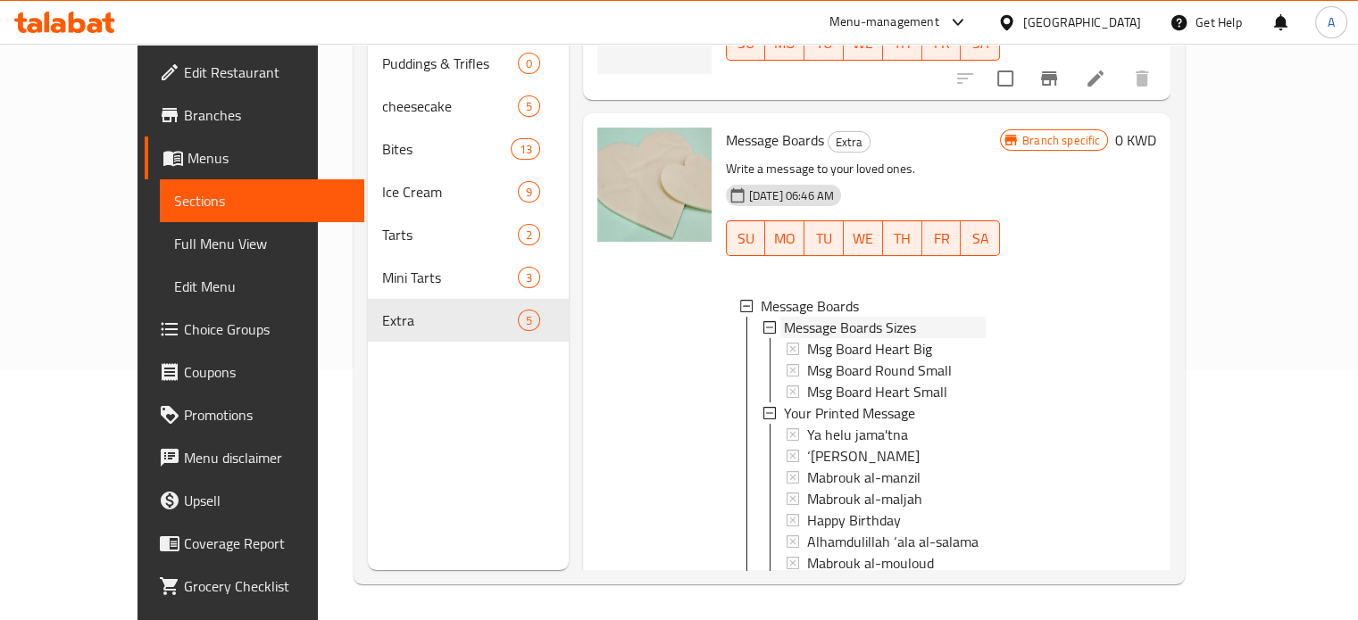
click at [763, 321] on icon at bounding box center [769, 327] width 12 height 12
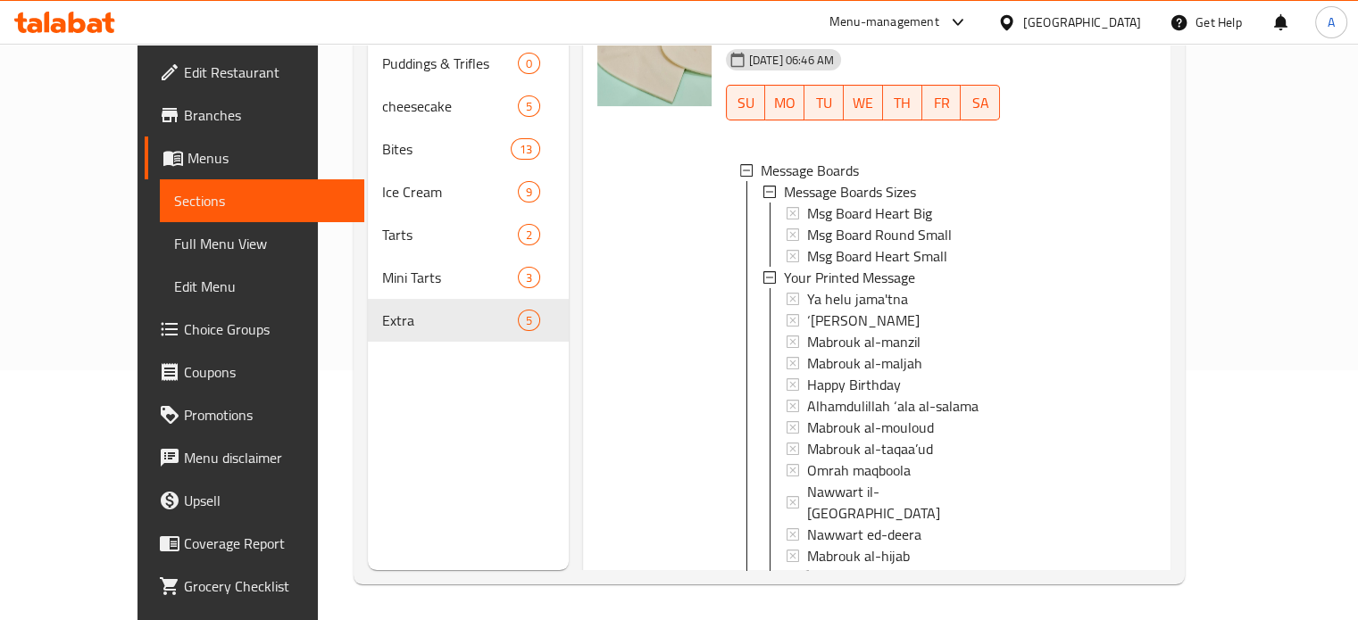
scroll to position [268, 0]
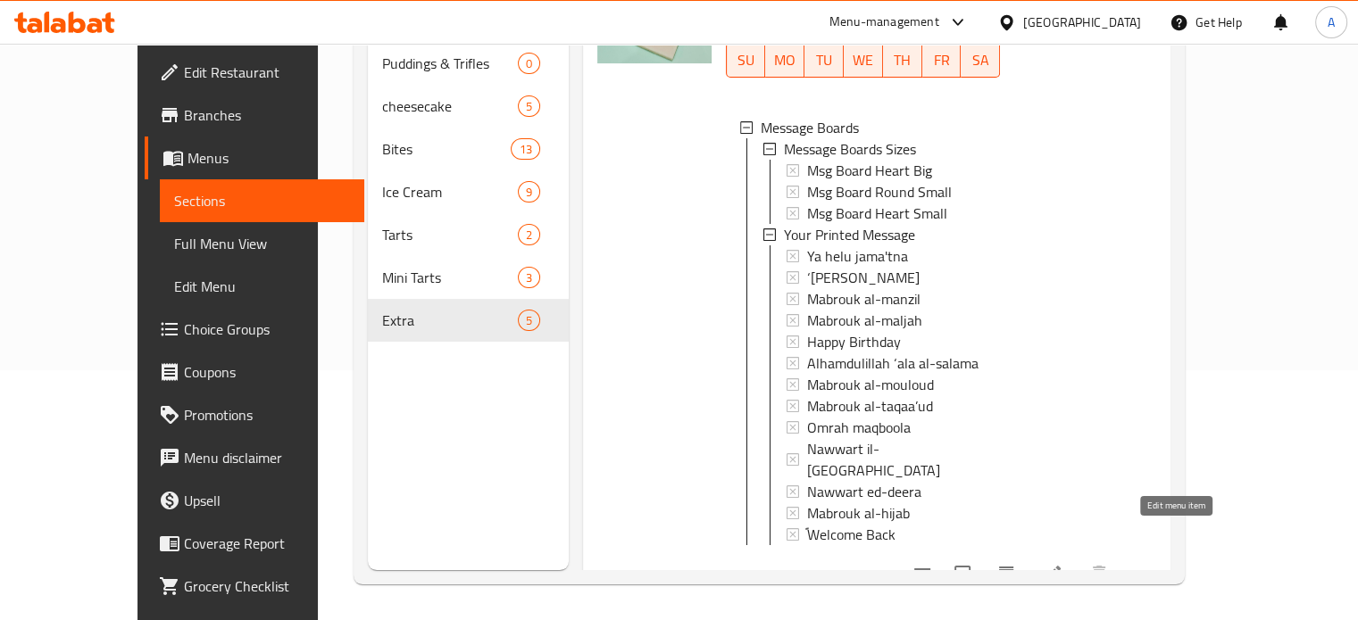
click at [1063, 563] on icon at bounding box center [1052, 573] width 21 height 21
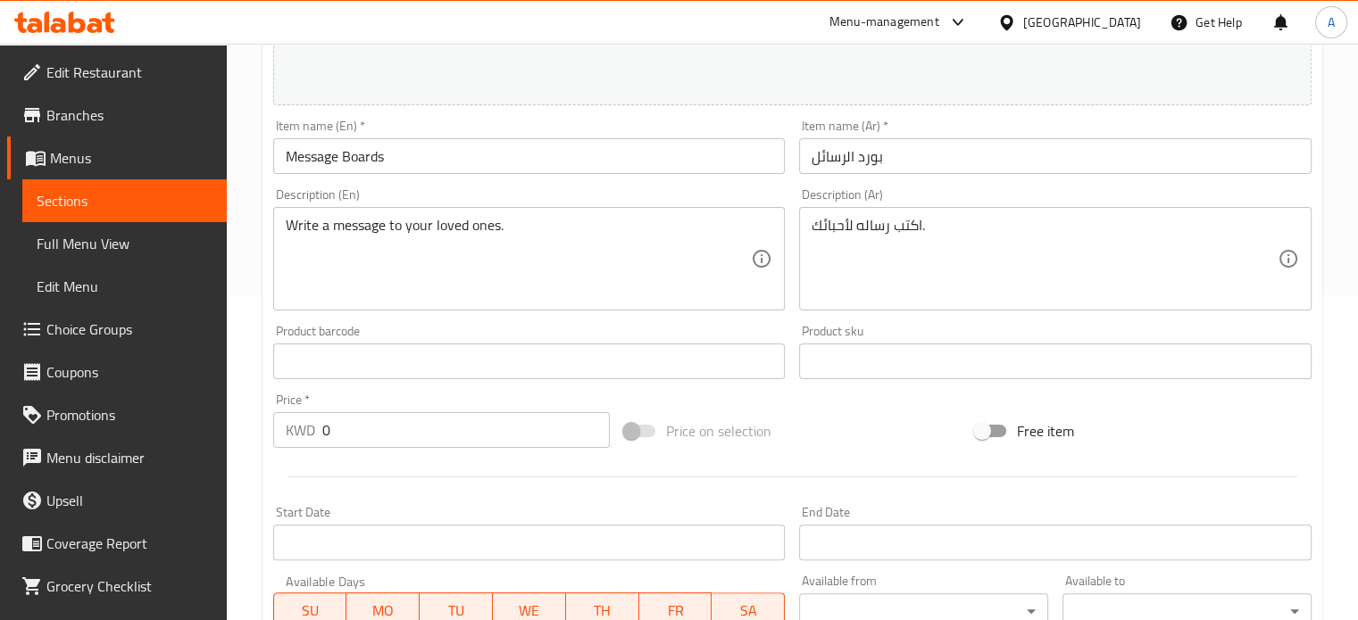
scroll to position [321, 0]
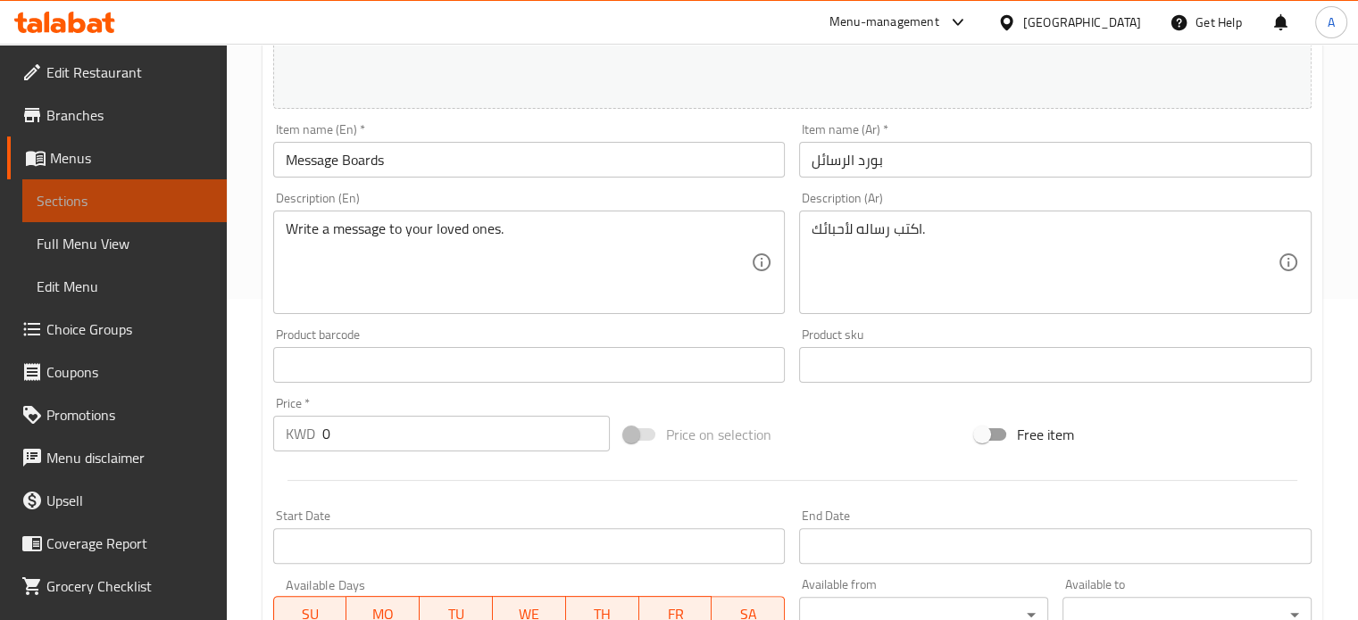
click at [128, 199] on span "Sections" at bounding box center [125, 200] width 176 height 21
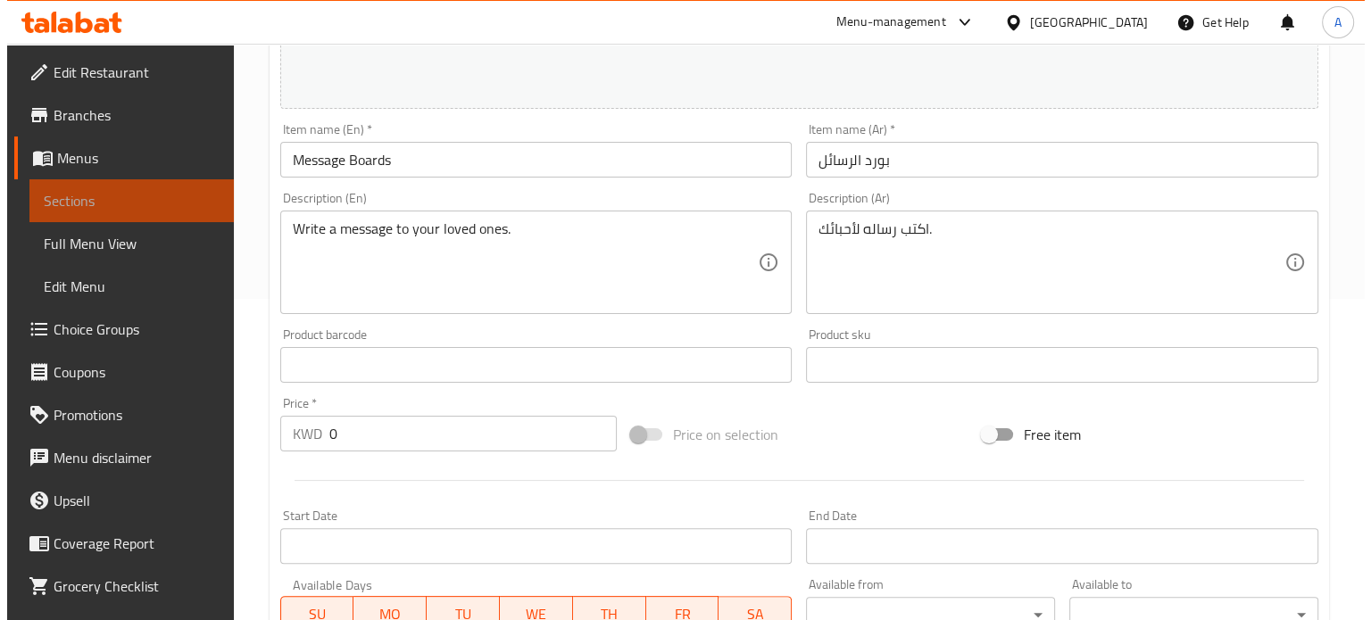
scroll to position [250, 0]
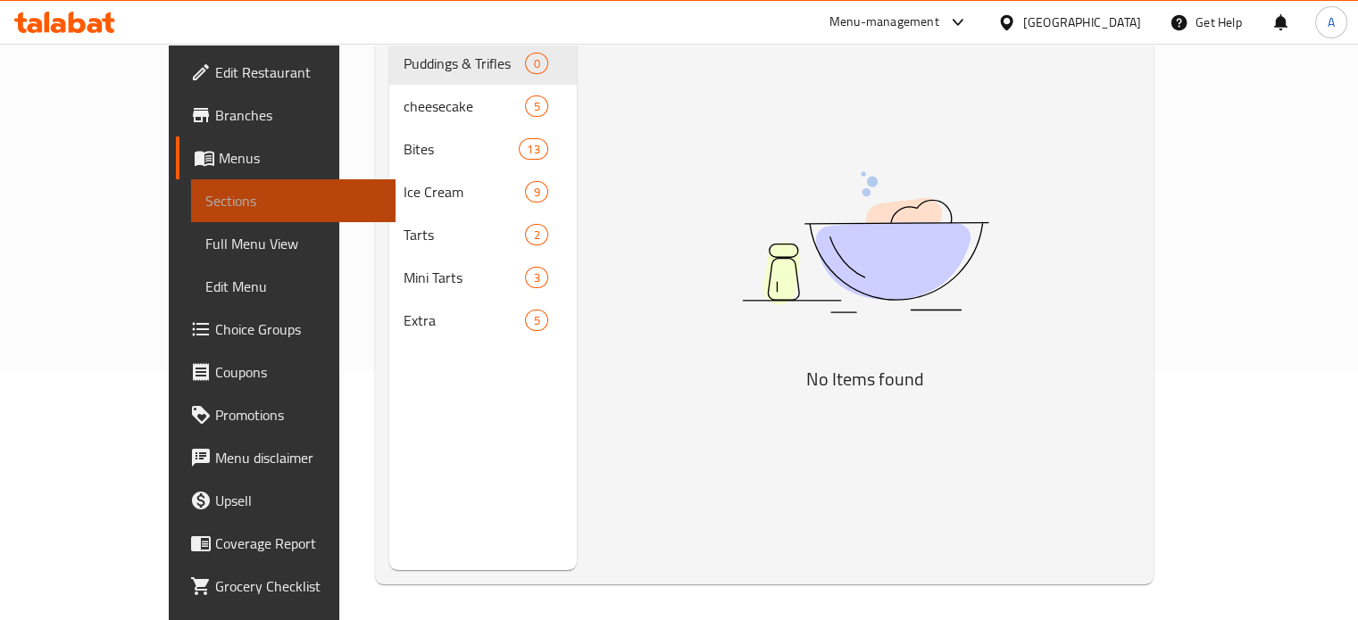
click at [205, 199] on span "Sections" at bounding box center [293, 200] width 176 height 21
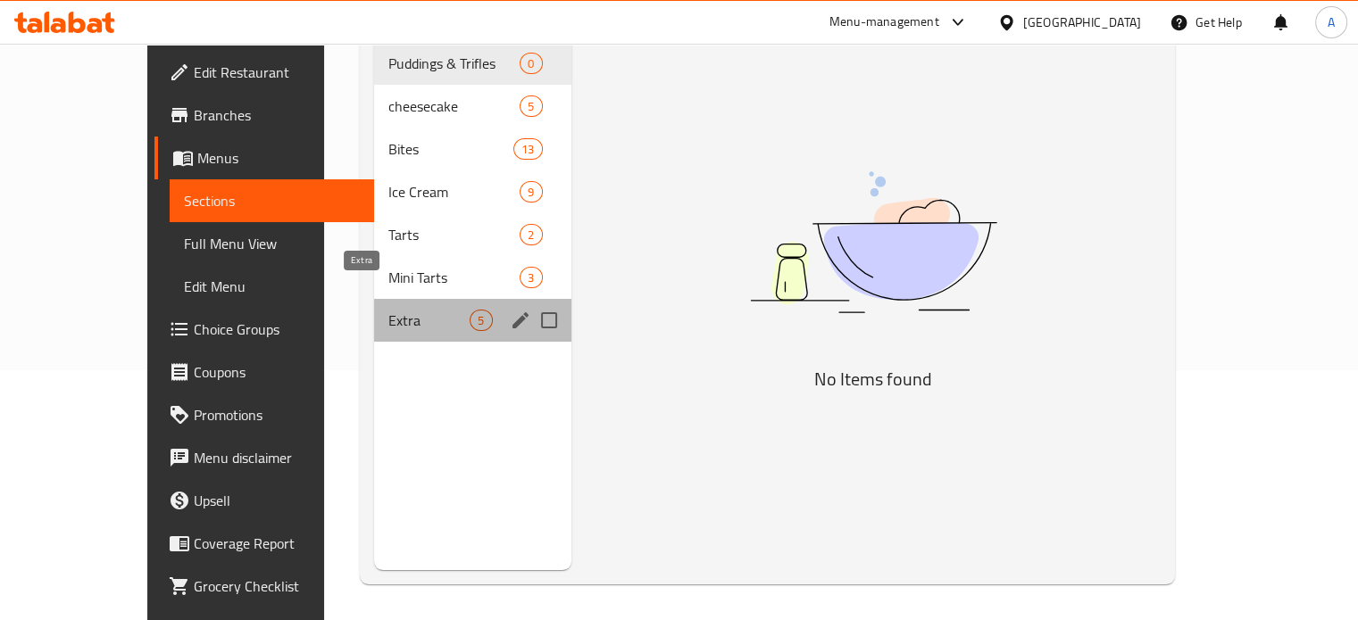
click at [388, 310] on span "Extra" at bounding box center [428, 320] width 81 height 21
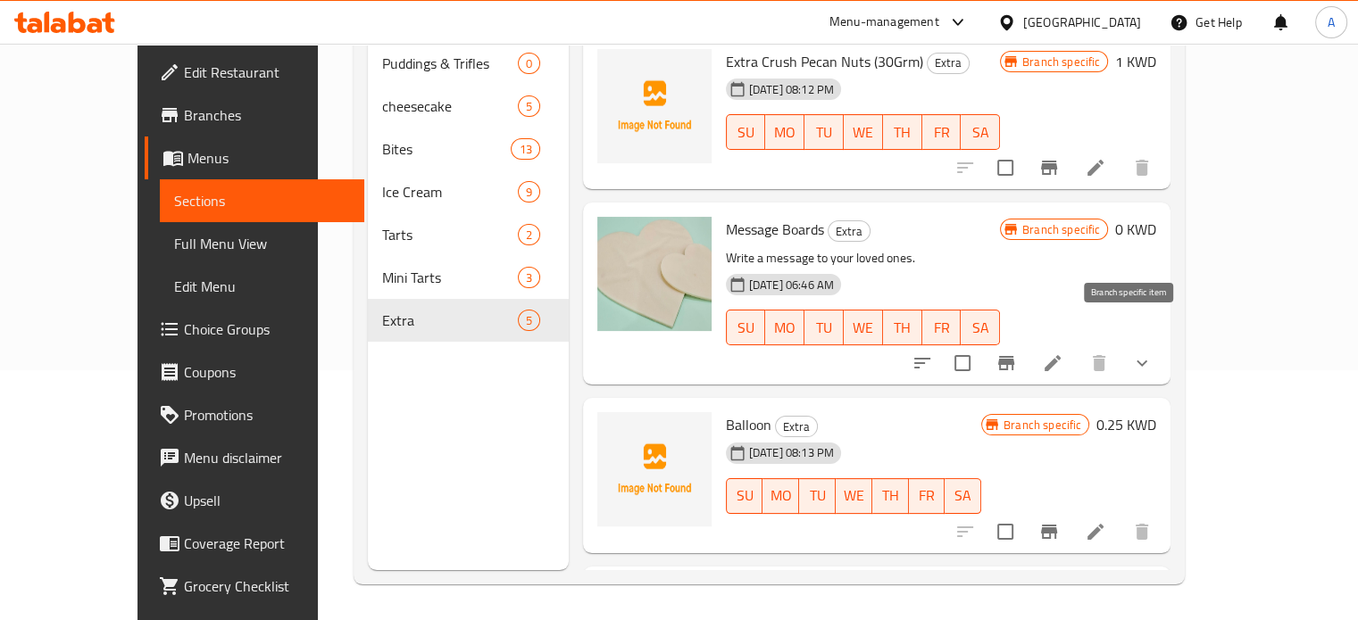
click at [1017, 353] on icon "Branch-specific-item" at bounding box center [1005, 363] width 21 height 21
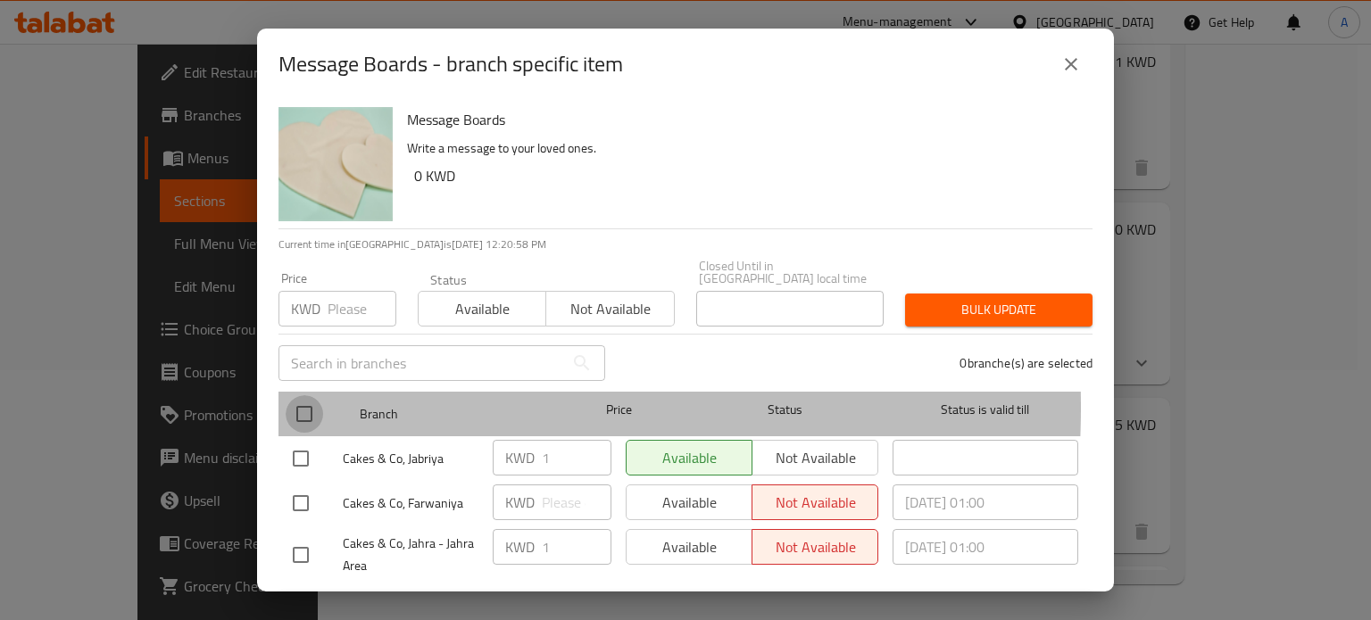
drag, startPoint x: 304, startPoint y: 395, endPoint x: 324, endPoint y: 402, distance: 21.7
click at [304, 396] on input "checkbox" at bounding box center [304, 413] width 37 height 37
checkbox input "true"
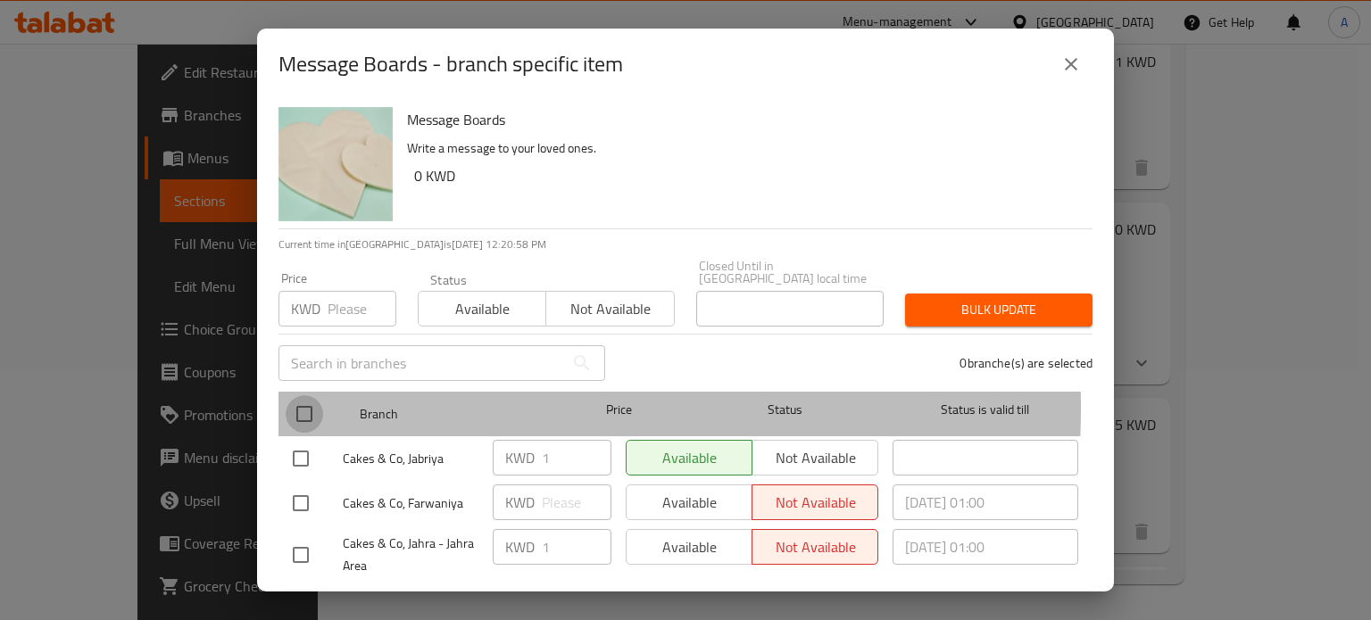
checkbox input "true"
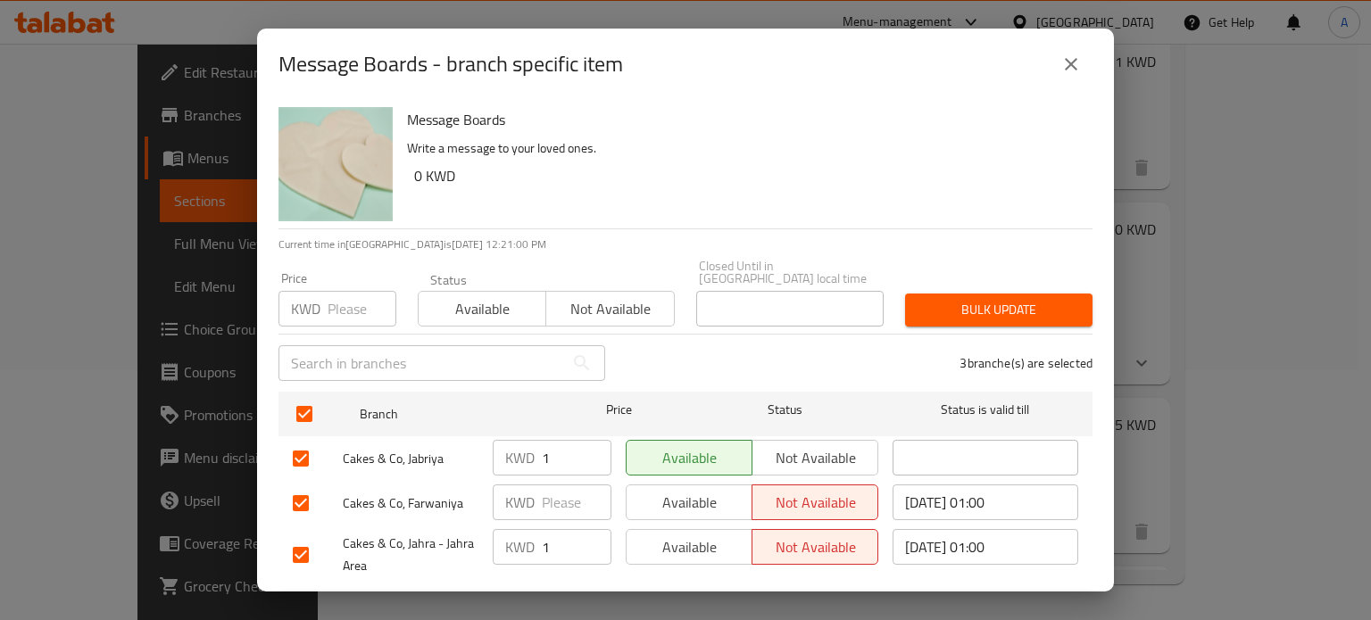
click at [355, 294] on input "number" at bounding box center [362, 309] width 69 height 36
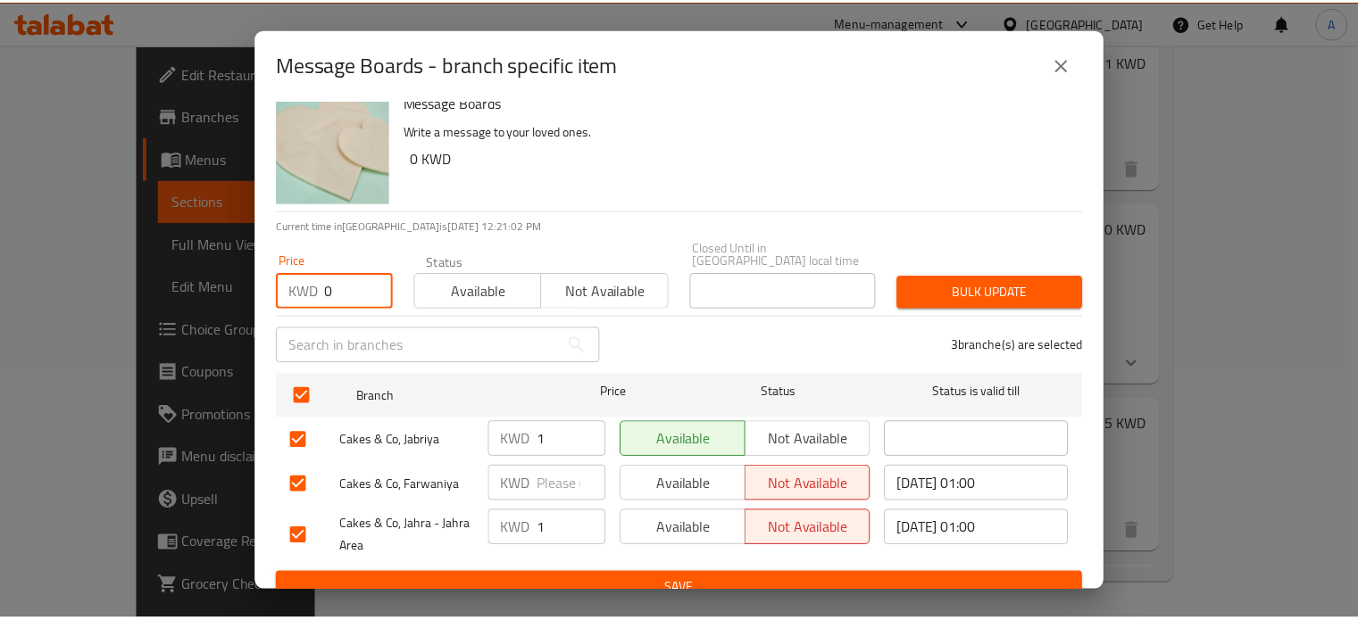
scroll to position [27, 0]
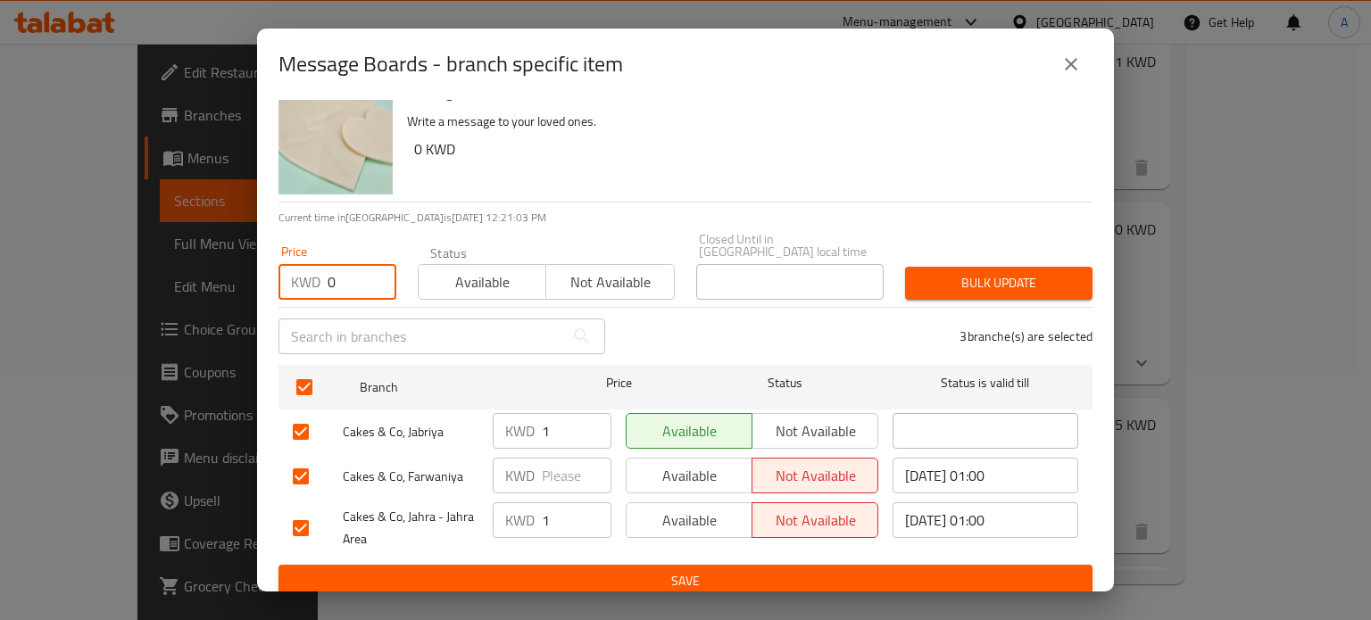
type input "0"
click at [719, 570] on span "Save" at bounding box center [686, 581] width 786 height 22
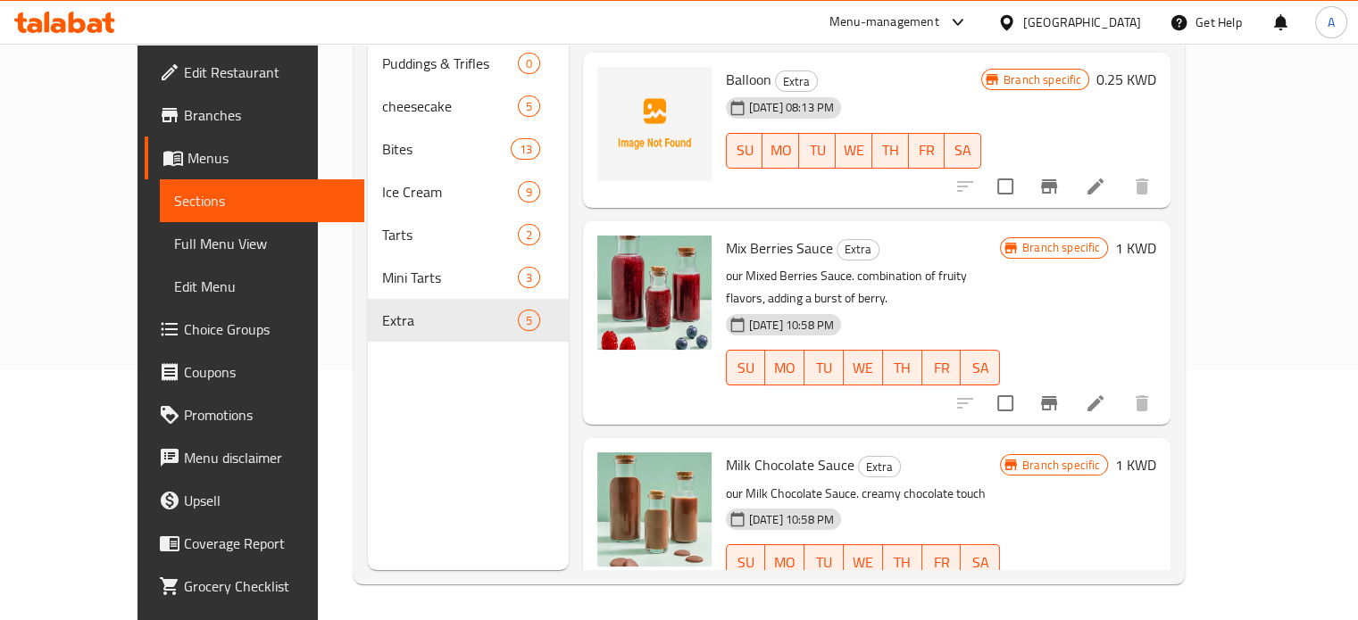
scroll to position [0, 0]
